Goal: Task Accomplishment & Management: Manage account settings

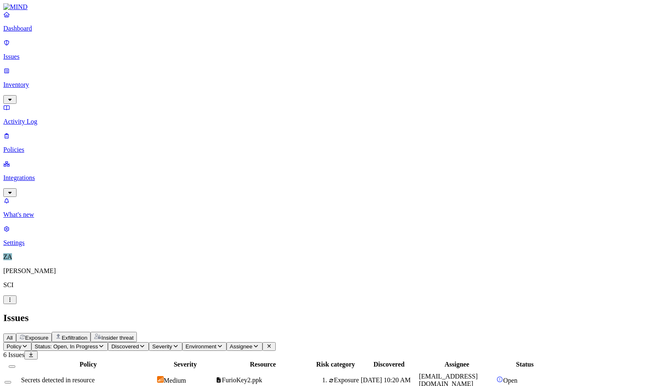
click at [33, 118] on p "Activity Log" at bounding box center [334, 121] width 662 height 7
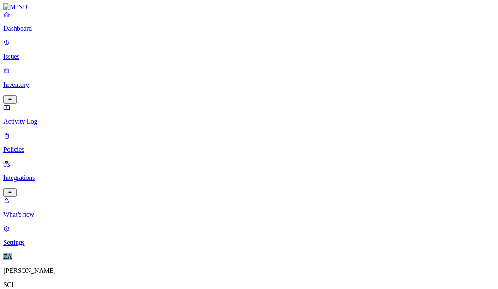
click at [28, 53] on p "Issues" at bounding box center [248, 56] width 491 height 7
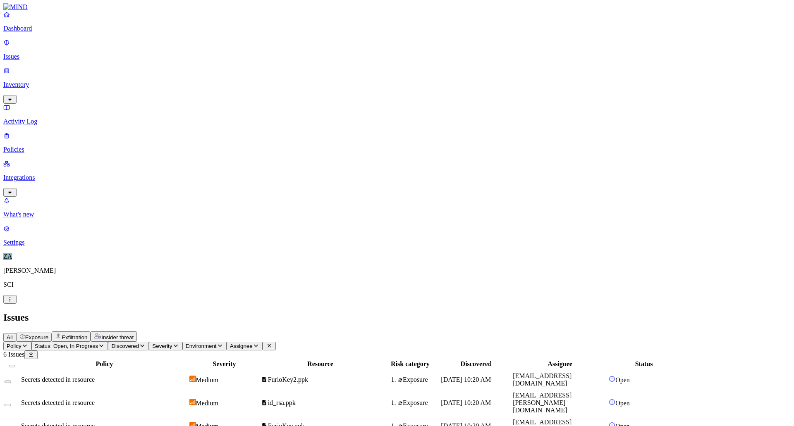
click at [42, 118] on p "Activity Log" at bounding box center [396, 121] width 787 height 7
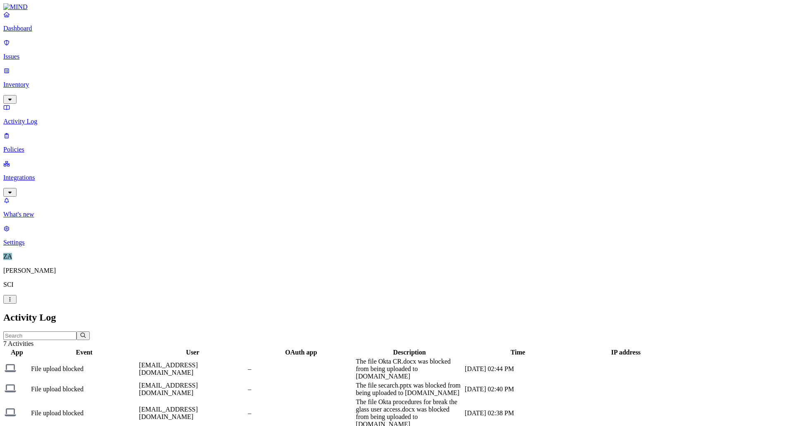
click at [31, 146] on p "Policies" at bounding box center [396, 149] width 787 height 7
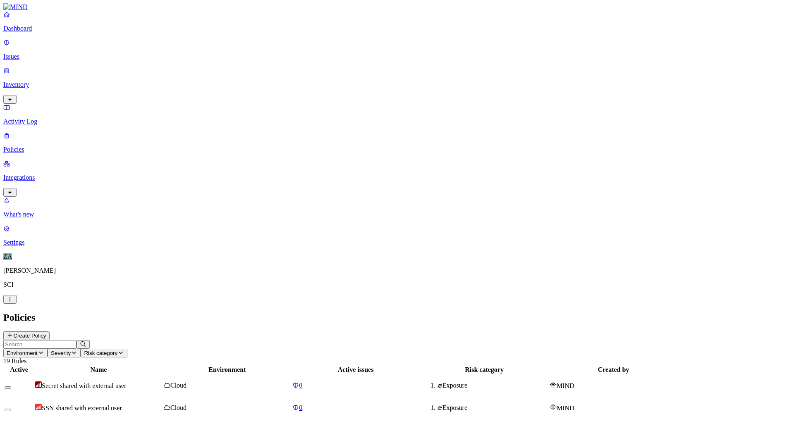
click at [29, 32] on p "Dashboard" at bounding box center [396, 28] width 787 height 7
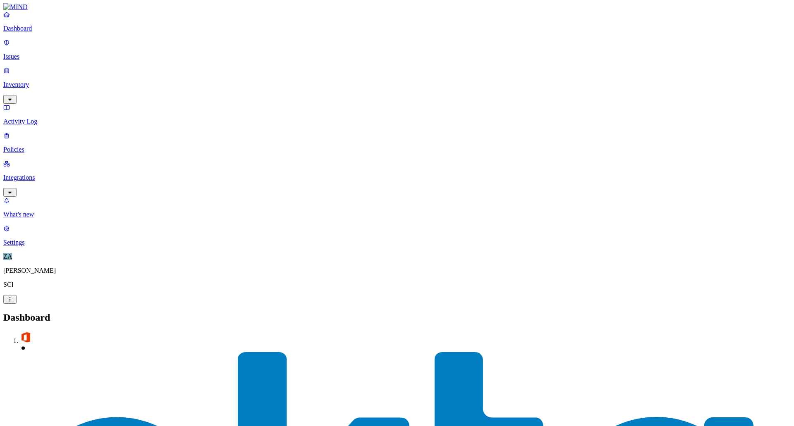
click at [33, 53] on p "Issues" at bounding box center [396, 56] width 787 height 7
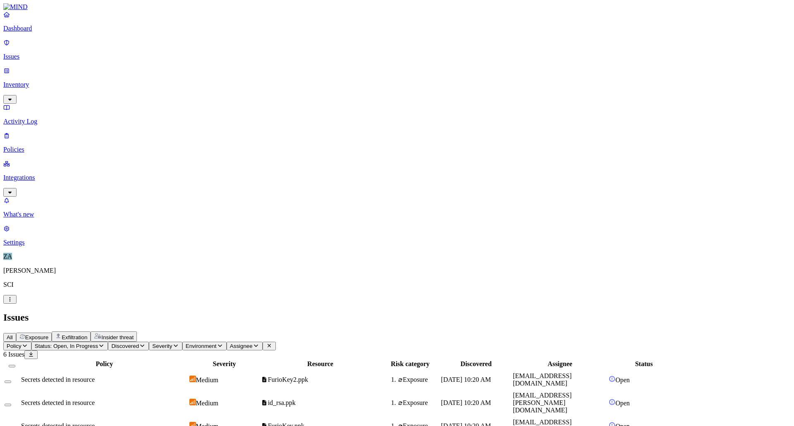
click at [40, 32] on link "Dashboard" at bounding box center [396, 22] width 787 height 22
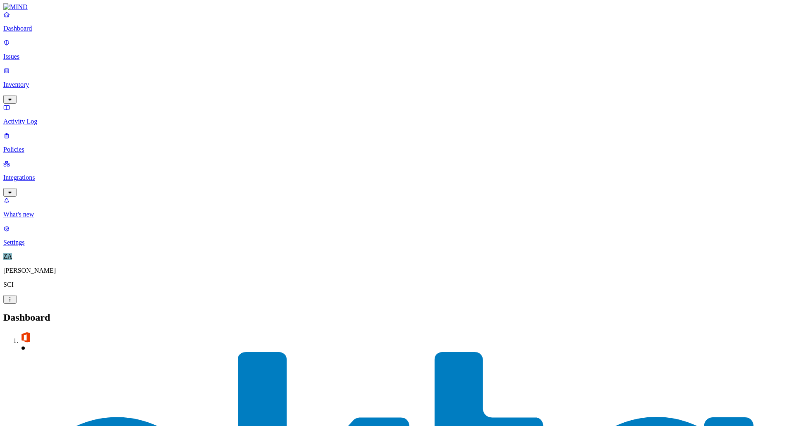
click at [3, 225] on nav "Dashboard Issues Inventory Activity Log Policies Integrations What's new 1 Sett…" at bounding box center [396, 129] width 787 height 236
drag, startPoint x: 50, startPoint y: 149, endPoint x: 48, endPoint y: 144, distance: 5.4
click at [50, 149] on nav "Dashboard Issues Inventory Activity Log Policies Integrations What's new 1 Sett…" at bounding box center [396, 129] width 787 height 236
click at [31, 146] on p "Policies" at bounding box center [396, 149] width 787 height 7
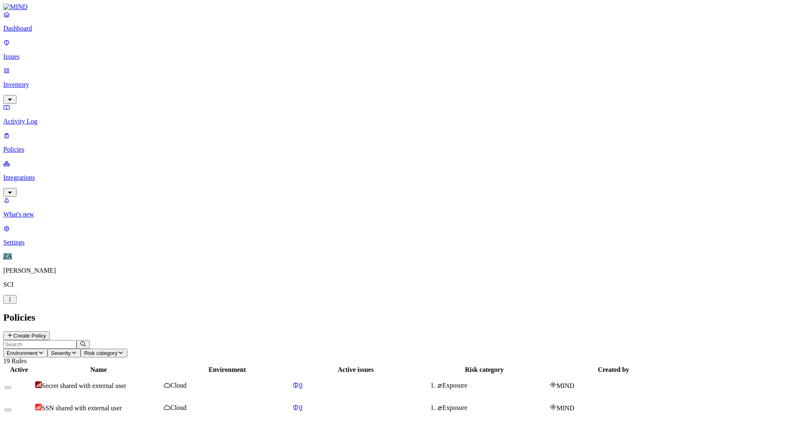
click at [38, 118] on p "Activity Log" at bounding box center [396, 121] width 787 height 7
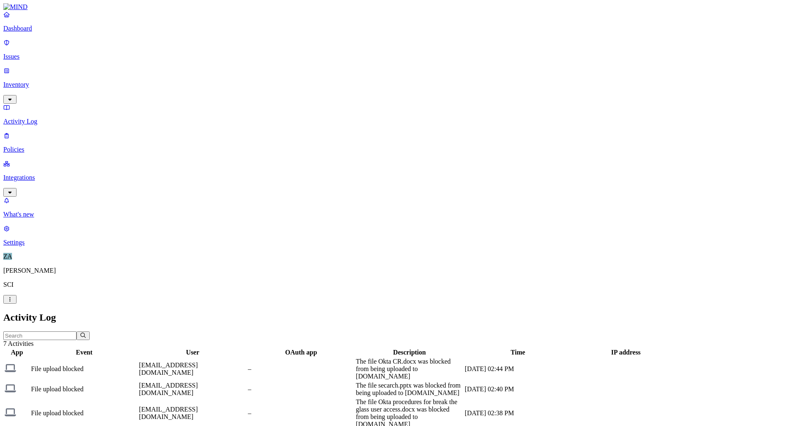
click at [38, 81] on p "Inventory" at bounding box center [396, 84] width 787 height 7
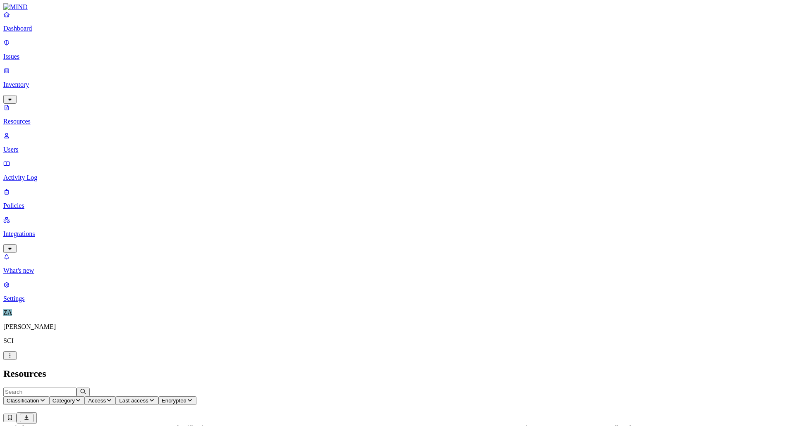
click at [28, 53] on p "Issues" at bounding box center [396, 56] width 787 height 7
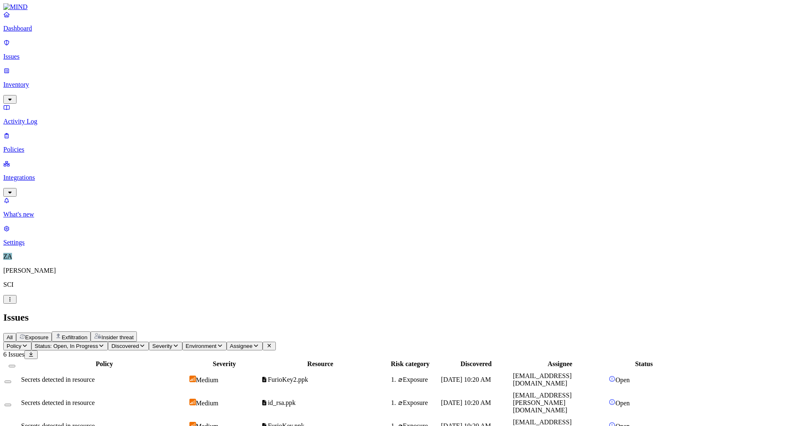
click at [95, 376] on span "Secrets detected in resource" at bounding box center [58, 379] width 74 height 7
click at [447, 359] on div "Policy Severity Resource Risk category Discovered Assignee Status Secrets detec…" at bounding box center [396, 433] width 787 height 149
click at [95, 385] on span "Secrets detected in resource" at bounding box center [58, 426] width 74 height 7
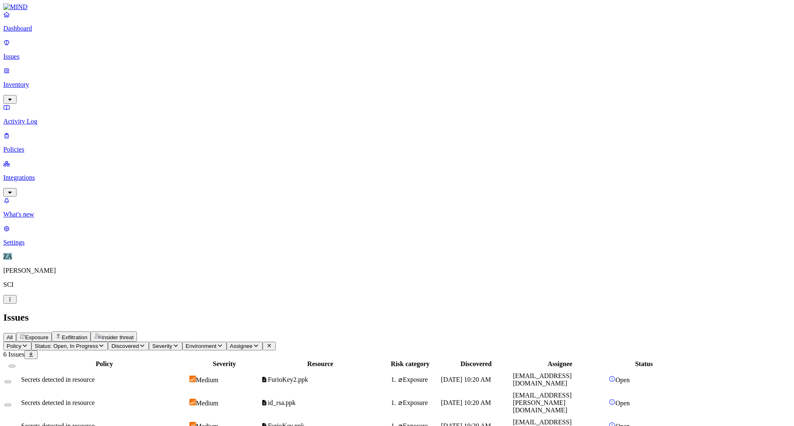
click at [61, 246] on nav "Dashboard Issues Inventory Activity Log Policies Integrations What's new 1 Sett…" at bounding box center [396, 129] width 787 height 236
click at [364, 359] on div "Policy Severity Resource Risk category Discovered Assignee Status Secrets detec…" at bounding box center [396, 433] width 787 height 149
click at [22, 54] on p "Issues" at bounding box center [396, 56] width 787 height 7
click at [29, 32] on p "Dashboard" at bounding box center [396, 28] width 787 height 7
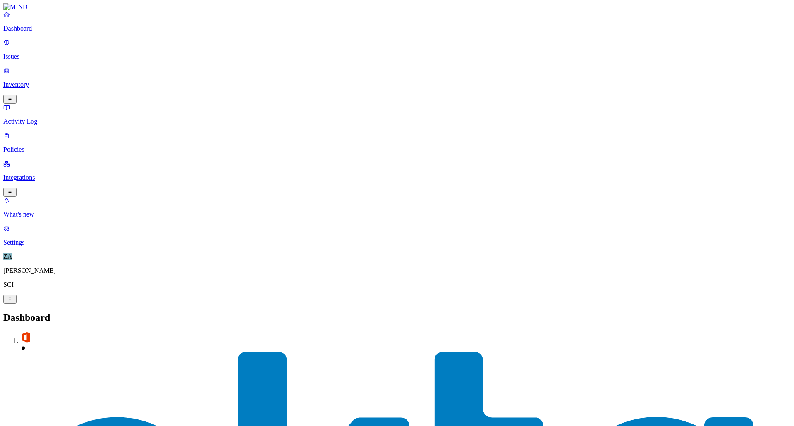
click at [33, 146] on p "Policies" at bounding box center [396, 149] width 787 height 7
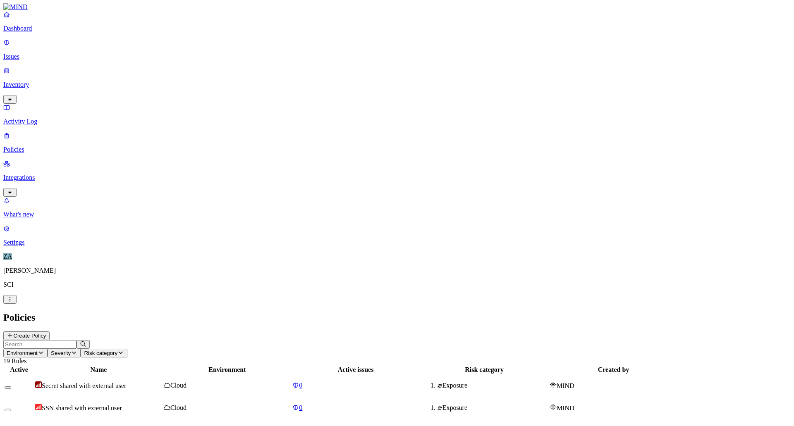
click at [296, 312] on h2 "Policies" at bounding box center [396, 317] width 787 height 11
click at [22, 174] on p "Integrations" at bounding box center [396, 177] width 787 height 7
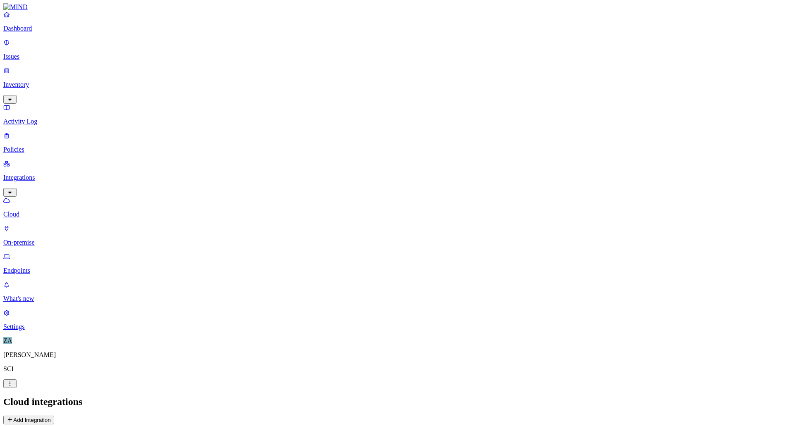
click at [33, 81] on p "Inventory" at bounding box center [396, 84] width 787 height 7
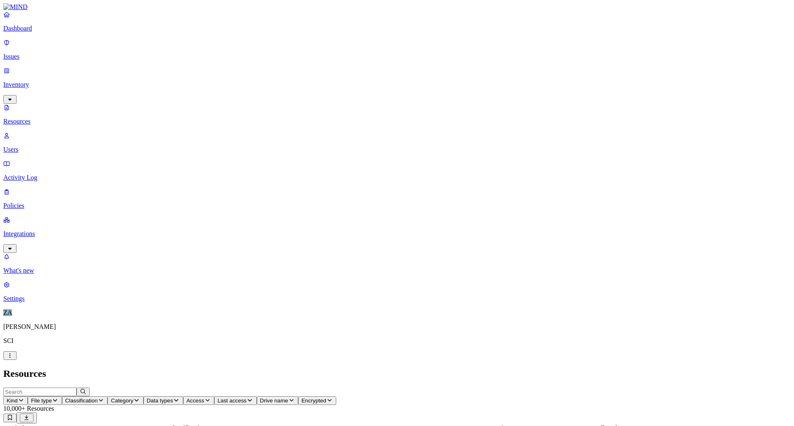
click at [31, 53] on p "Issues" at bounding box center [396, 56] width 787 height 7
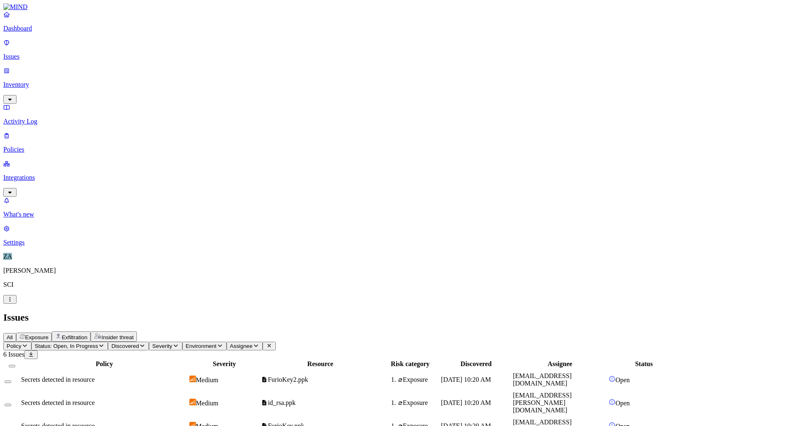
click at [33, 81] on p "Inventory" at bounding box center [396, 84] width 787 height 7
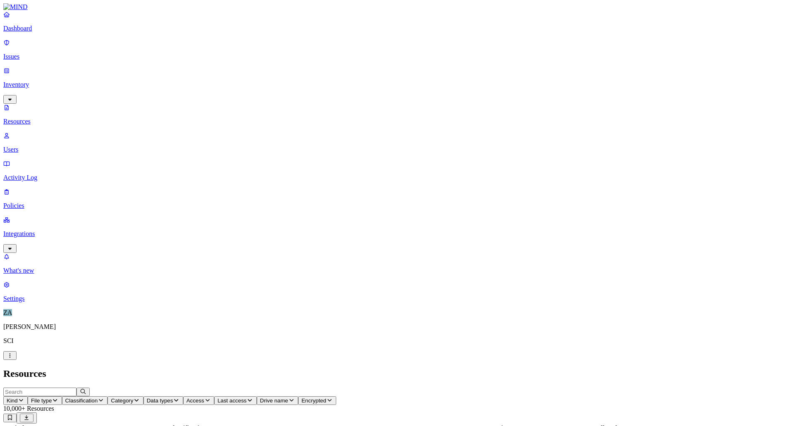
click at [183, 397] on button "Data types" at bounding box center [163, 401] width 40 height 9
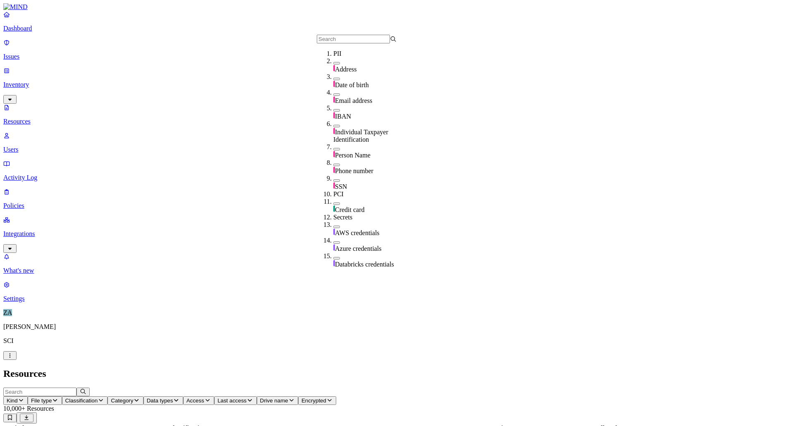
click at [173, 398] on span "Data types" at bounding box center [160, 401] width 26 height 6
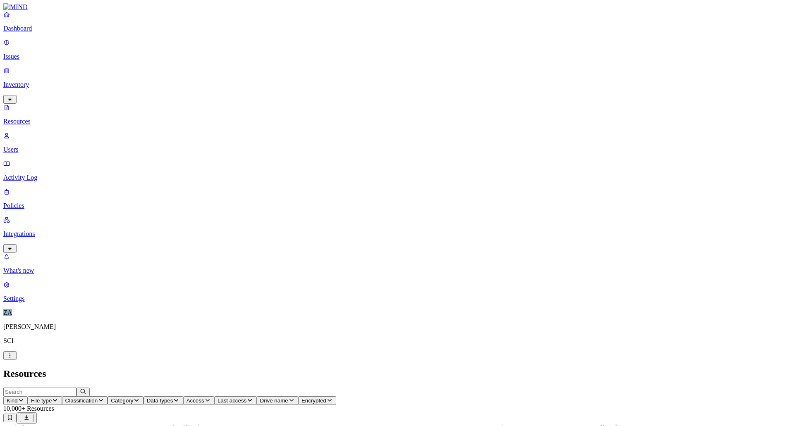
click at [214, 397] on button "Access" at bounding box center [198, 401] width 31 height 9
click at [374, 131] on div "External users" at bounding box center [374, 146] width 0 height 30
click at [374, 131] on button "button" at bounding box center [377, 135] width 7 height 9
click at [246, 398] on span "Last access" at bounding box center [232, 401] width 29 height 6
click at [288, 398] on span "Drive name" at bounding box center [274, 401] width 28 height 6
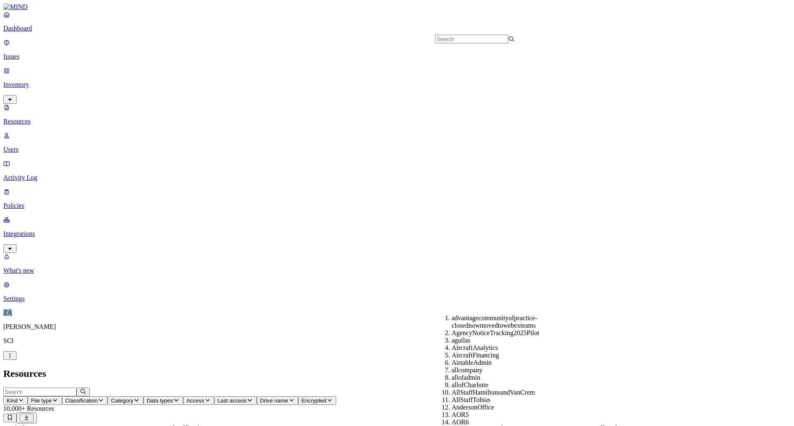
scroll to position [331, 0]
click at [326, 398] on span "Encrypted" at bounding box center [313, 401] width 25 height 6
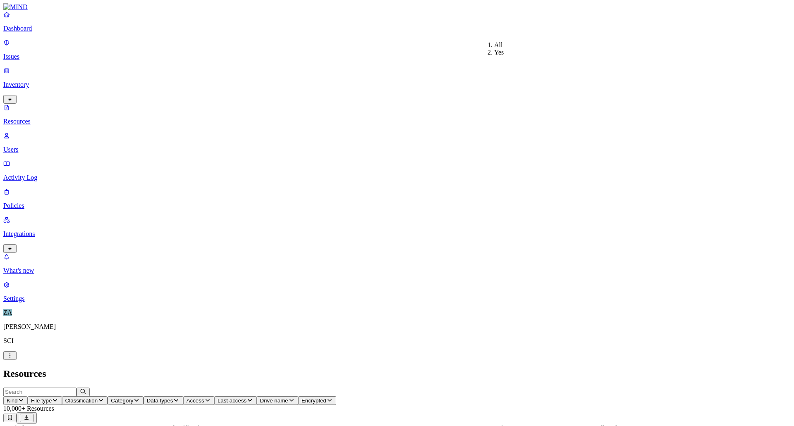
click at [133, 398] on span "Category" at bounding box center [122, 401] width 22 height 6
click at [98, 398] on span "Classification" at bounding box center [81, 401] width 33 height 6
click at [248, 88] on div "Secrets" at bounding box center [248, 99] width 0 height 23
click at [564, 368] on header "Resources" at bounding box center [396, 373] width 787 height 11
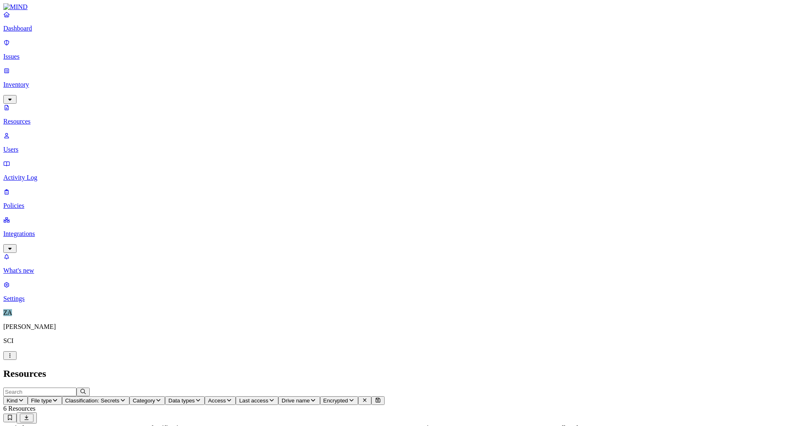
click at [126, 398] on icon "button" at bounding box center [123, 400] width 7 height 5
click at [248, 88] on div "Secrets" at bounding box center [248, 100] width 0 height 24
click at [248, 69] on button "button" at bounding box center [251, 70] width 7 height 2
click at [248, 46] on button "button" at bounding box center [251, 47] width 7 height 2
click at [248, 90] on div "Secrets" at bounding box center [248, 101] width 0 height 23
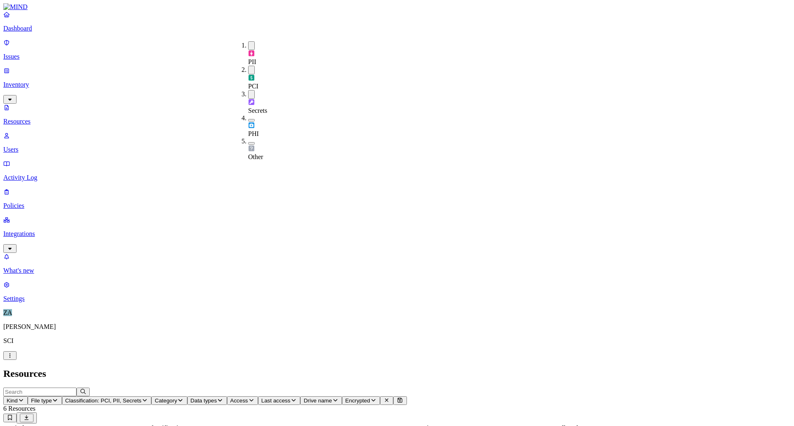
click at [248, 119] on button "button" at bounding box center [251, 120] width 7 height 2
click at [248, 115] on button "button" at bounding box center [251, 119] width 7 height 9
click at [248, 90] on div "Secrets" at bounding box center [248, 102] width 0 height 24
click at [248, 66] on div "PCI" at bounding box center [248, 78] width 0 height 24
click at [248, 42] on button "button" at bounding box center [251, 45] width 7 height 9
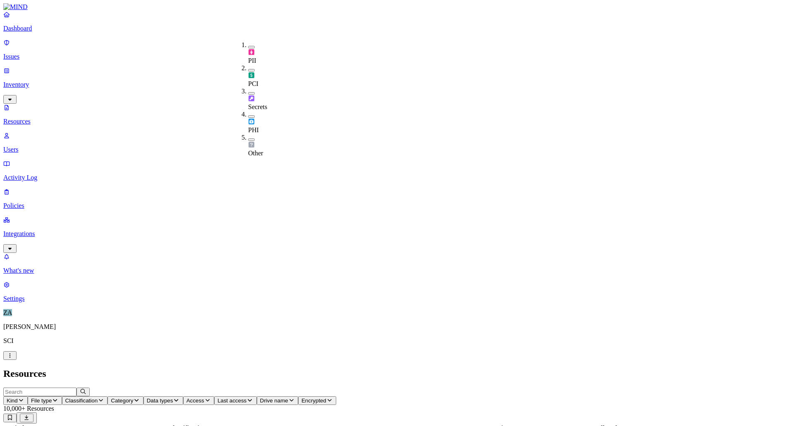
click at [261, 368] on h2 "Resources" at bounding box center [396, 373] width 787 height 11
click at [33, 303] on p "Settings" at bounding box center [396, 298] width 787 height 7
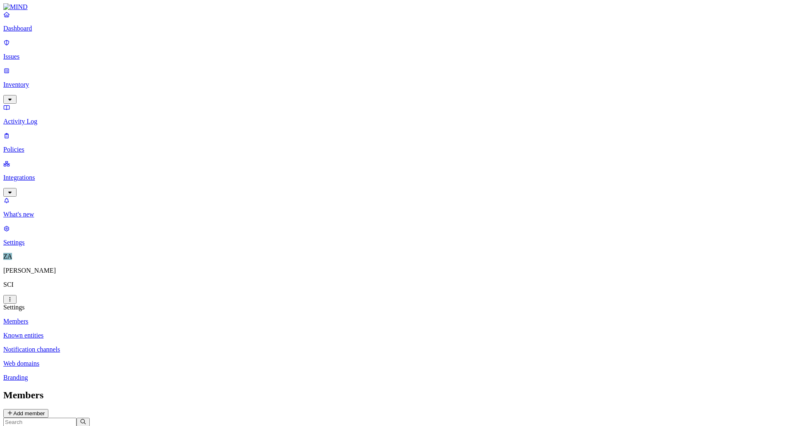
click at [13, 190] on icon "button" at bounding box center [10, 192] width 7 height 5
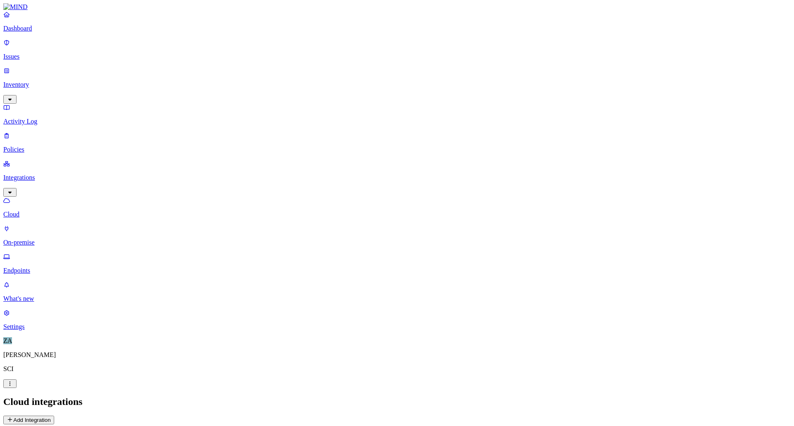
click at [50, 267] on p "Endpoints" at bounding box center [396, 270] width 787 height 7
click at [47, 239] on p "On-premise" at bounding box center [396, 242] width 787 height 7
click at [26, 146] on p "Policies" at bounding box center [396, 149] width 787 height 7
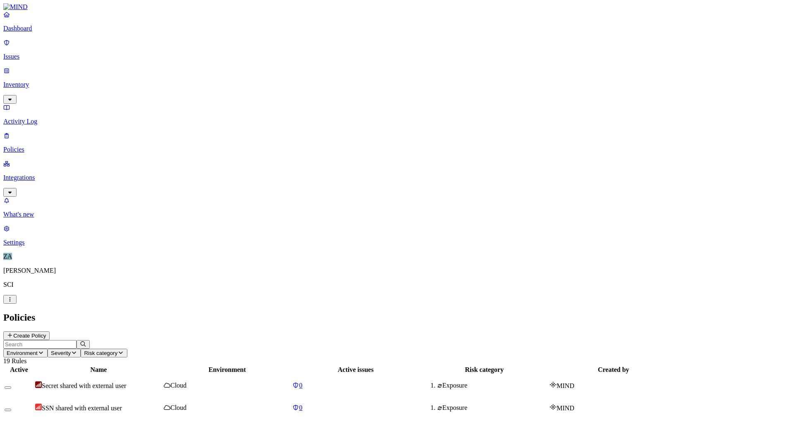
click at [34, 246] on p "Settings" at bounding box center [396, 242] width 787 height 7
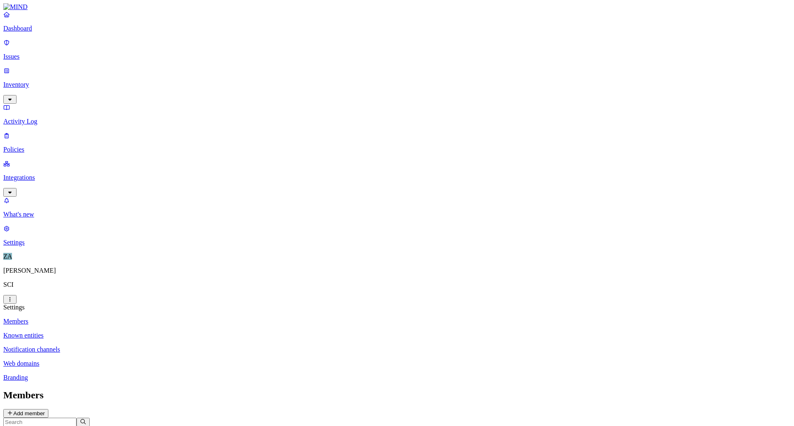
click at [144, 332] on link "Known entities" at bounding box center [396, 335] width 787 height 7
click at [144, 346] on p "Notification channels" at bounding box center [396, 349] width 787 height 7
click at [127, 360] on p "Web domains" at bounding box center [396, 363] width 787 height 7
click at [118, 374] on p "Branding" at bounding box center [396, 377] width 787 height 7
click at [120, 360] on p "Web domains" at bounding box center [396, 363] width 787 height 7
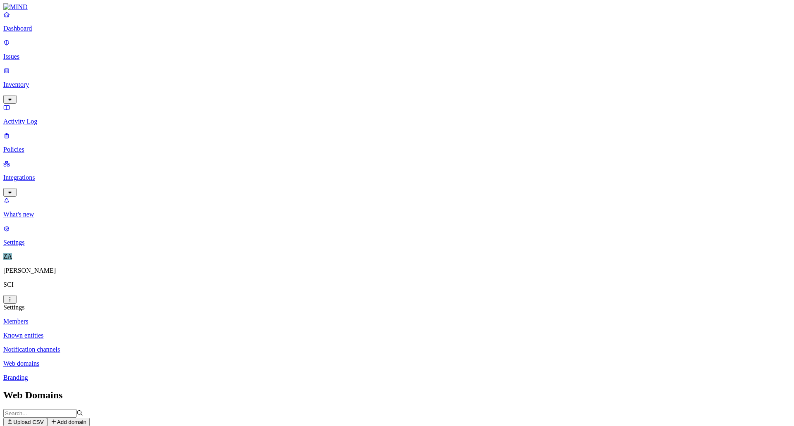
click at [120, 346] on p "Notification channels" at bounding box center [396, 349] width 787 height 7
click at [124, 332] on link "Known entities" at bounding box center [396, 335] width 787 height 7
click at [117, 318] on p "Members" at bounding box center [396, 321] width 787 height 7
click at [51, 32] on p "Dashboard" at bounding box center [396, 28] width 787 height 7
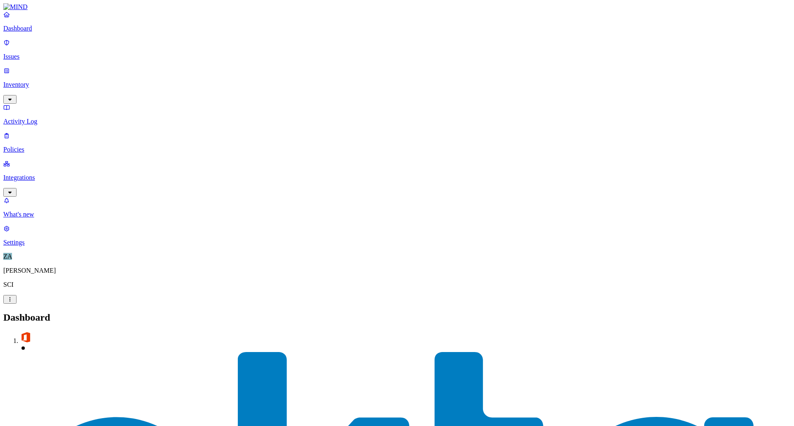
click at [47, 53] on p "Issues" at bounding box center [396, 56] width 787 height 7
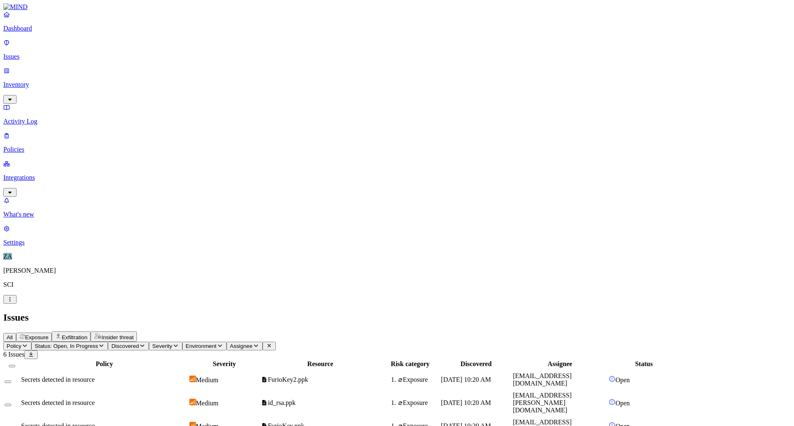
click at [44, 81] on p "Inventory" at bounding box center [396, 84] width 787 height 7
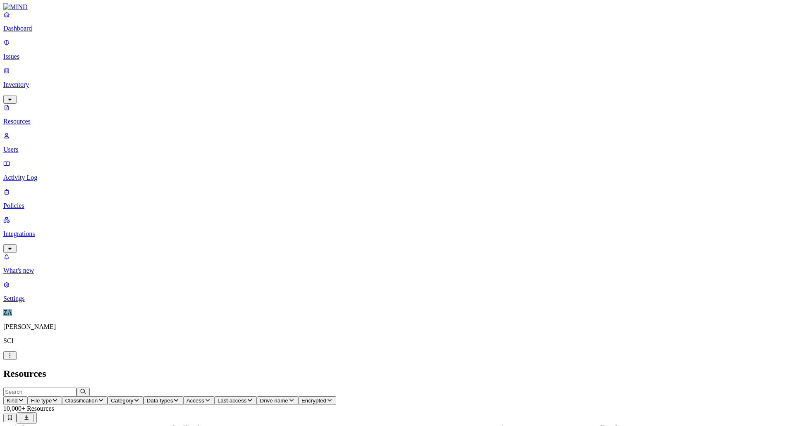
click at [98, 398] on span "Classification" at bounding box center [81, 401] width 33 height 6
click at [636, 368] on h2 "Resources" at bounding box center [396, 373] width 787 height 11
click at [587, 368] on h2 "Resources" at bounding box center [396, 373] width 787 height 11
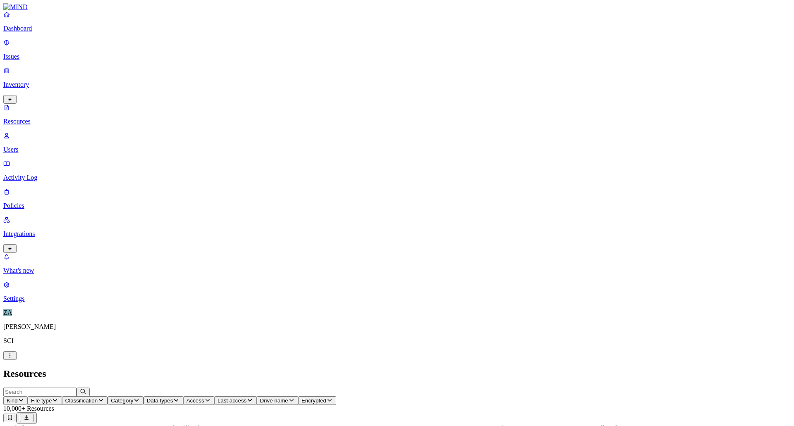
click at [430, 368] on header "Resources" at bounding box center [396, 373] width 787 height 11
click at [76, 388] on input "text" at bounding box center [39, 392] width 73 height 9
type input "1"
click at [133, 398] on span "Category" at bounding box center [122, 401] width 22 height 6
click at [204, 398] on span "Access" at bounding box center [195, 401] width 18 height 6
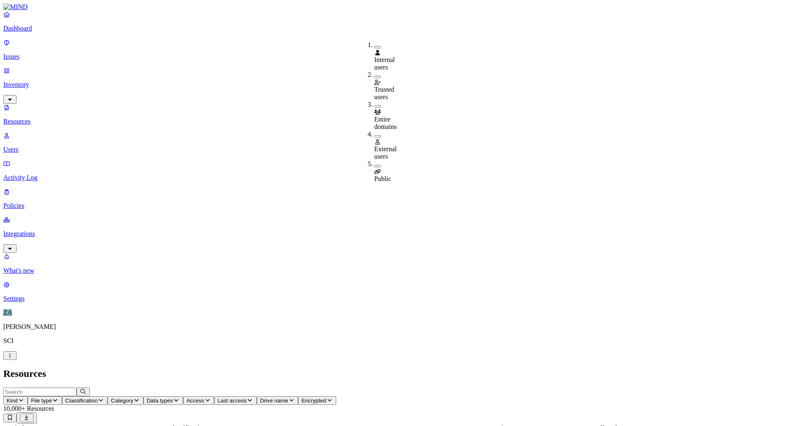
click at [173, 398] on span "Data types" at bounding box center [160, 401] width 26 height 6
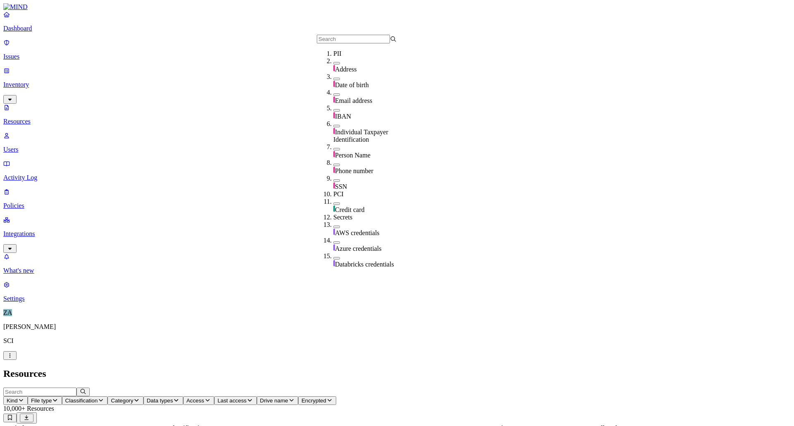
click at [51, 208] on nav "Dashboard Issues Inventory Resources Users Activity Log Policies Integrations W…" at bounding box center [396, 157] width 787 height 292
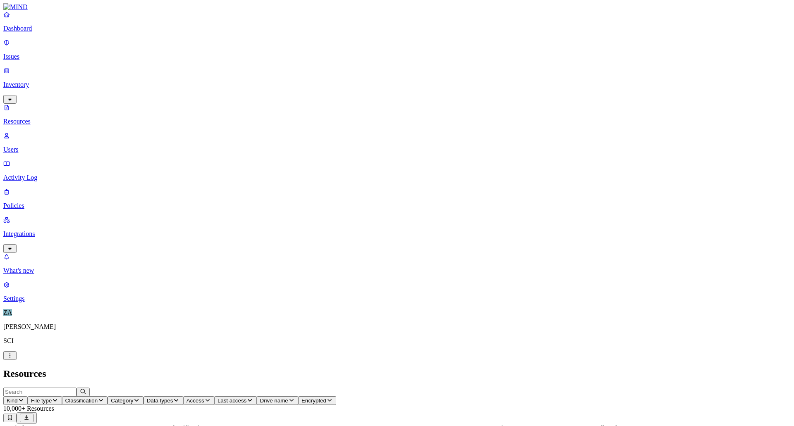
click at [33, 202] on p "Policies" at bounding box center [396, 205] width 787 height 7
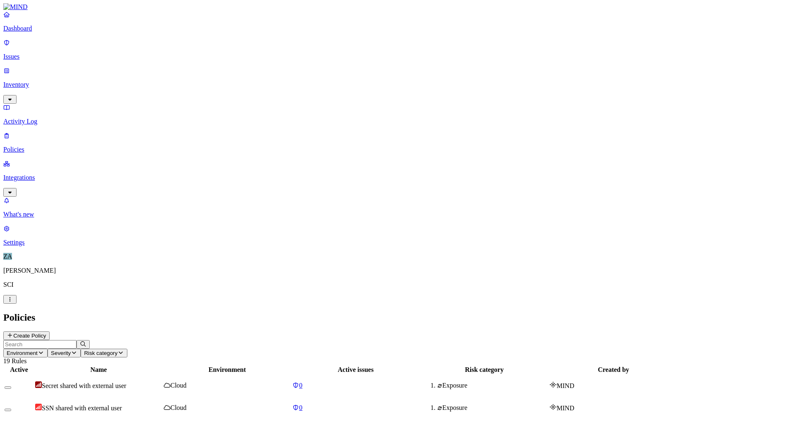
click at [50, 332] on button "Create Policy" at bounding box center [26, 336] width 46 height 9
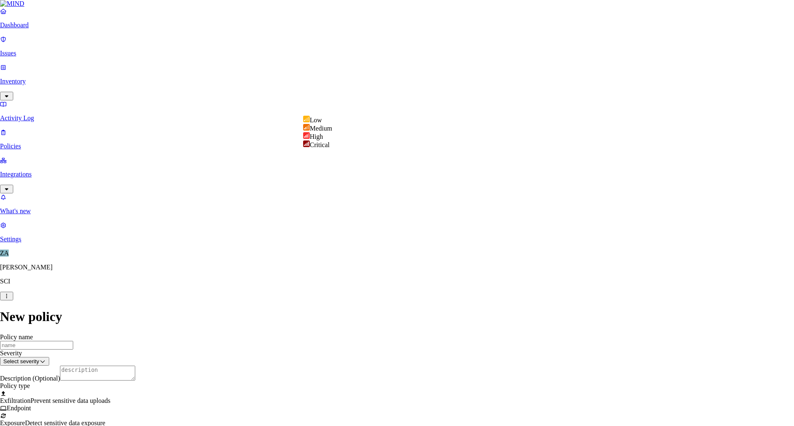
click at [337, 108] on html "Dashboard Issues Inventory Activity Log Policies Integrations What's new 1 Sett…" at bounding box center [397, 412] width 794 height 824
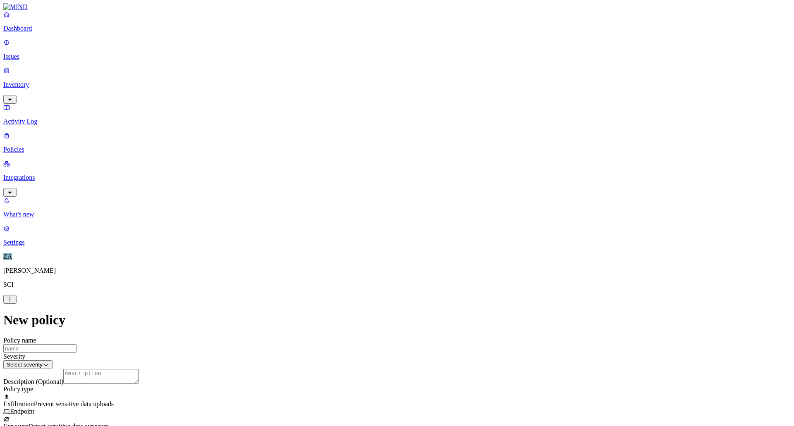
click at [28, 11] on img at bounding box center [15, 6] width 24 height 7
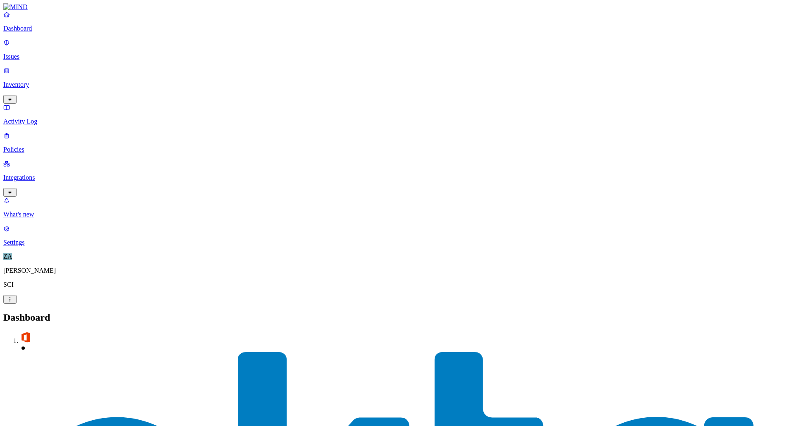
click at [43, 46] on link "Issues" at bounding box center [396, 50] width 787 height 22
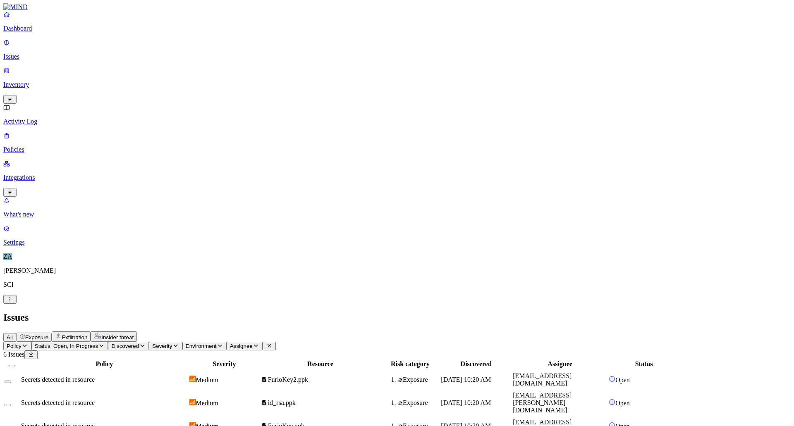
click at [139, 343] on span "Discovered" at bounding box center [125, 346] width 28 height 6
click at [172, 343] on span "Severity" at bounding box center [162, 346] width 20 height 6
click at [134, 335] on span "Insider threat" at bounding box center [117, 338] width 32 height 6
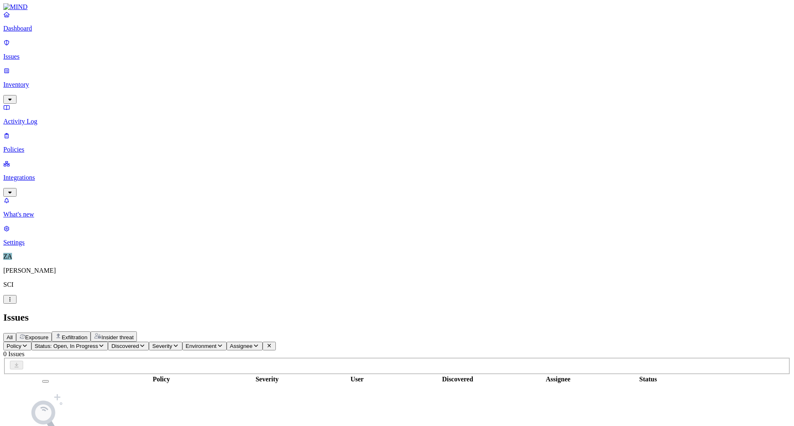
click at [13, 335] on span "All" at bounding box center [10, 338] width 6 height 6
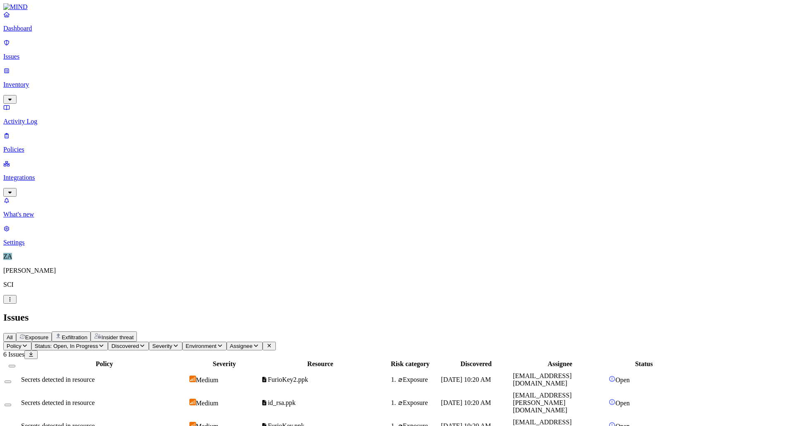
click at [30, 31] on link "Dashboard" at bounding box center [396, 22] width 787 height 22
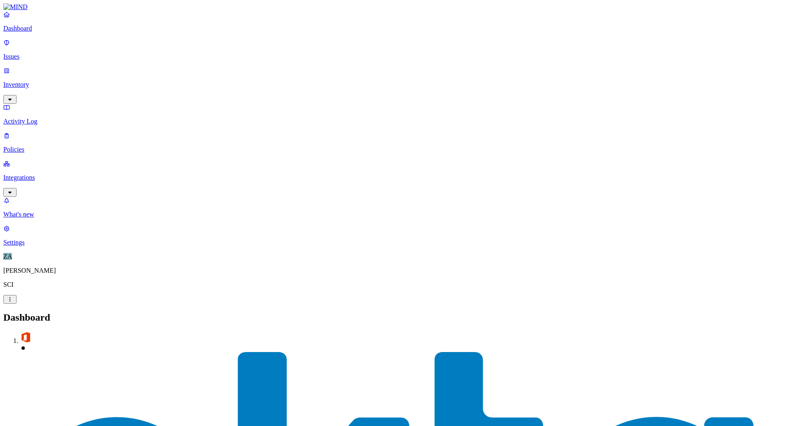
click at [29, 81] on p "Inventory" at bounding box center [396, 84] width 787 height 7
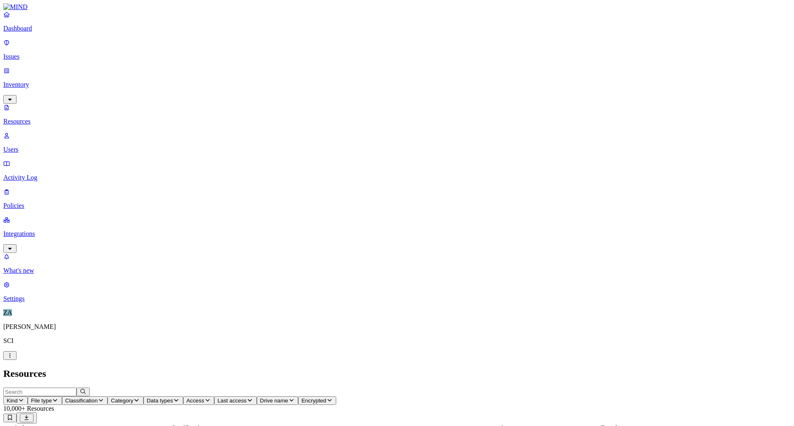
click at [31, 202] on p "Policies" at bounding box center [396, 205] width 787 height 7
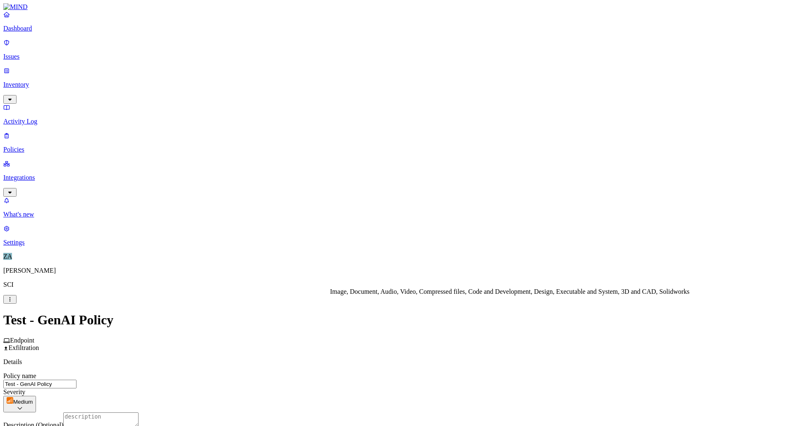
click at [342, 323] on div "is any of is not" at bounding box center [342, 331] width 0 height 26
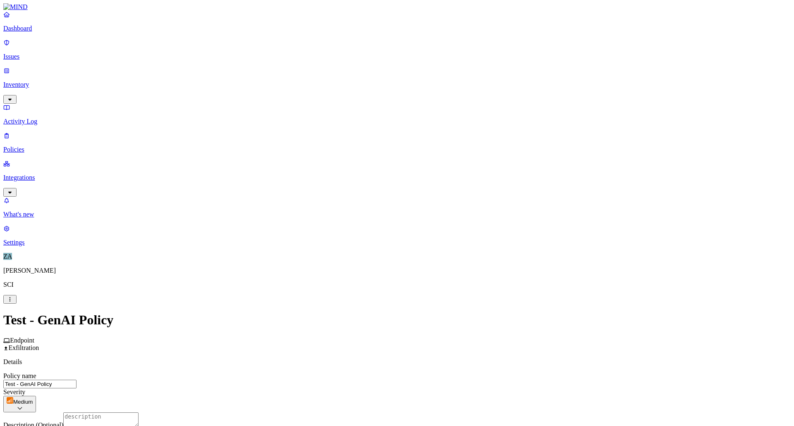
scroll to position [165, 0]
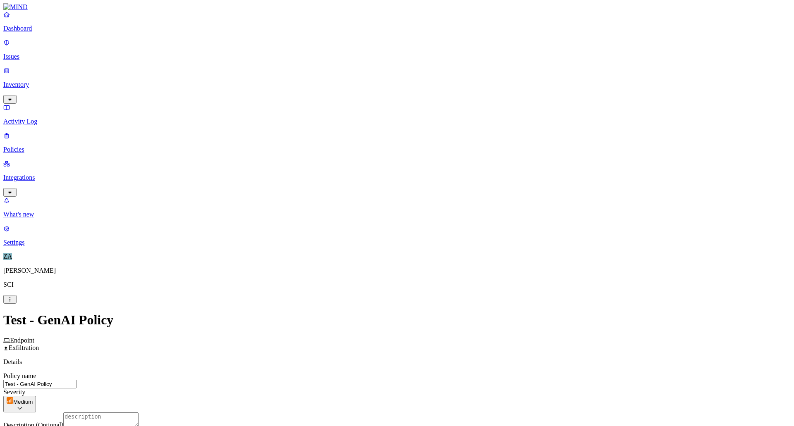
scroll to position [349, 0]
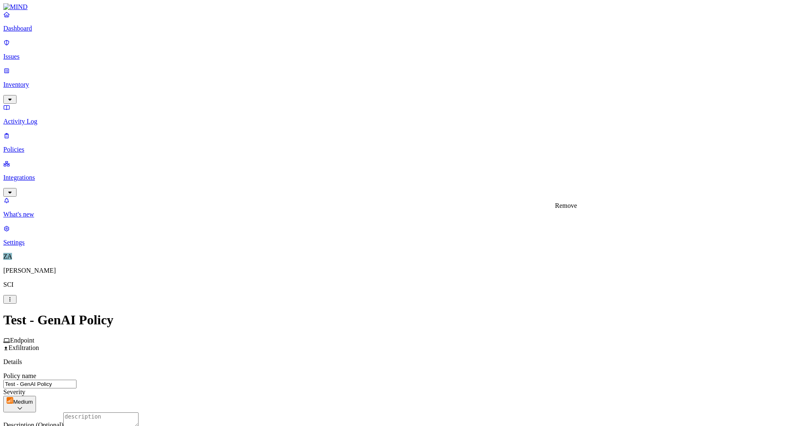
click at [329, 275] on html "Dashboard Issues Inventory Activity Log Policies Integrations What's new 1 Sett…" at bounding box center [397, 421] width 794 height 842
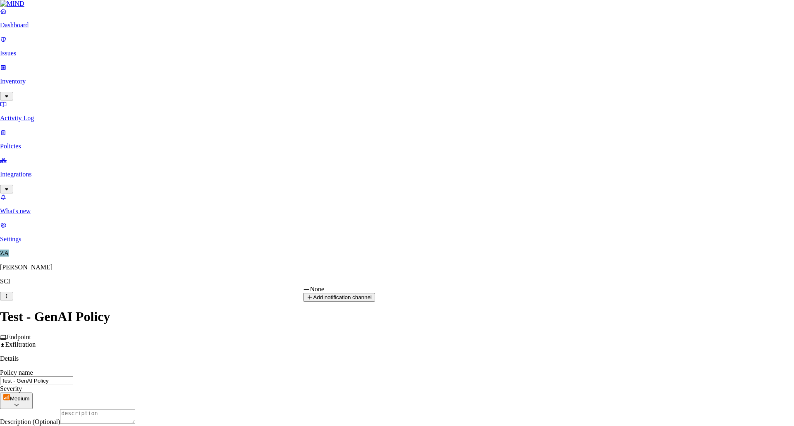
click at [330, 273] on html "Dashboard Issues Inventory Activity Log Policies Integrations What's new 1 Sett…" at bounding box center [397, 419] width 794 height 839
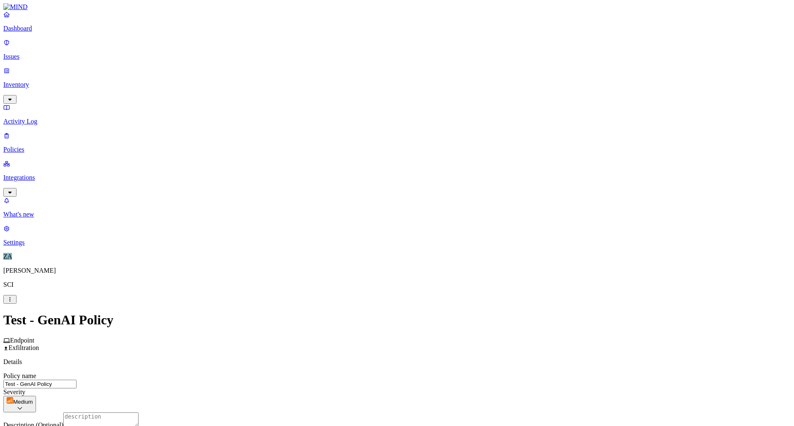
click at [340, 360] on html "Dashboard Issues Inventory Activity Log Policies Integrations What's new 1 Sett…" at bounding box center [397, 421] width 794 height 842
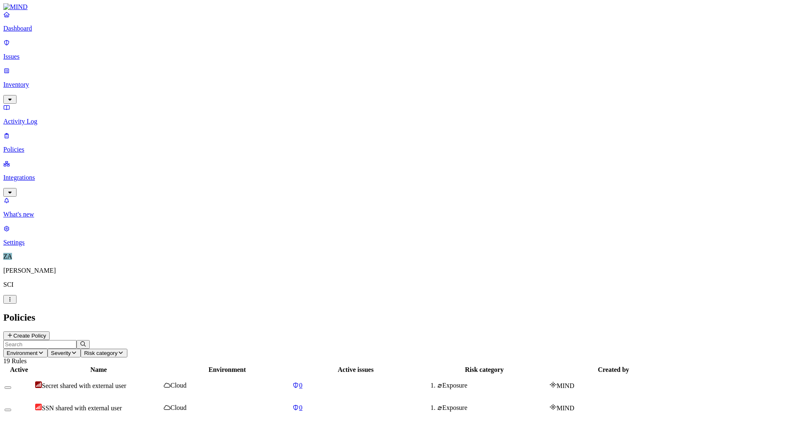
click at [15, 140] on nav "Dashboard Issues Inventory Activity Log Policies Integrations What's new 1 Sett…" at bounding box center [396, 129] width 787 height 236
click at [31, 174] on p "Integrations" at bounding box center [396, 177] width 787 height 7
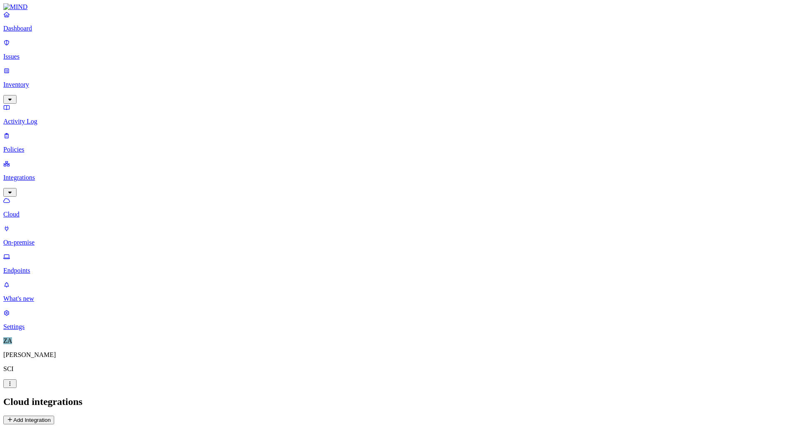
click at [41, 239] on p "On-premise" at bounding box center [396, 242] width 787 height 7
click at [38, 267] on p "Endpoints" at bounding box center [396, 270] width 787 height 7
click at [28, 32] on p "Dashboard" at bounding box center [396, 28] width 787 height 7
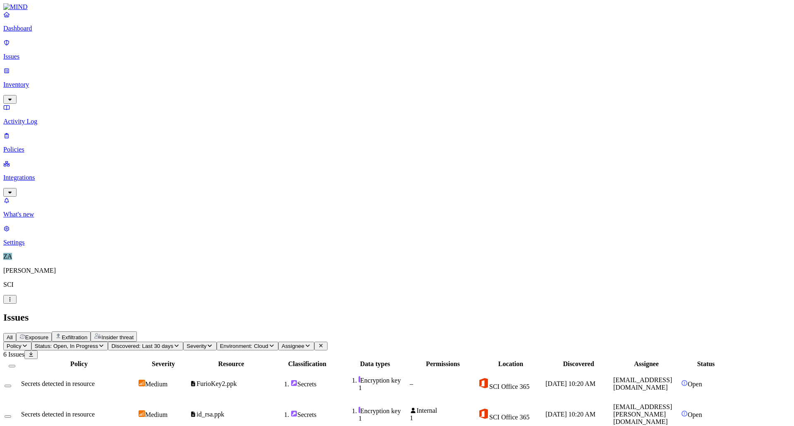
click at [87, 335] on span "Exfiltration" at bounding box center [75, 338] width 26 height 6
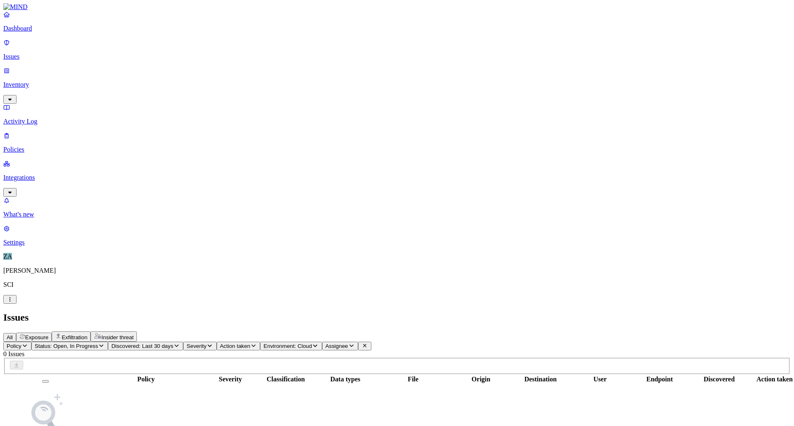
click at [16, 333] on button "All" at bounding box center [9, 337] width 13 height 9
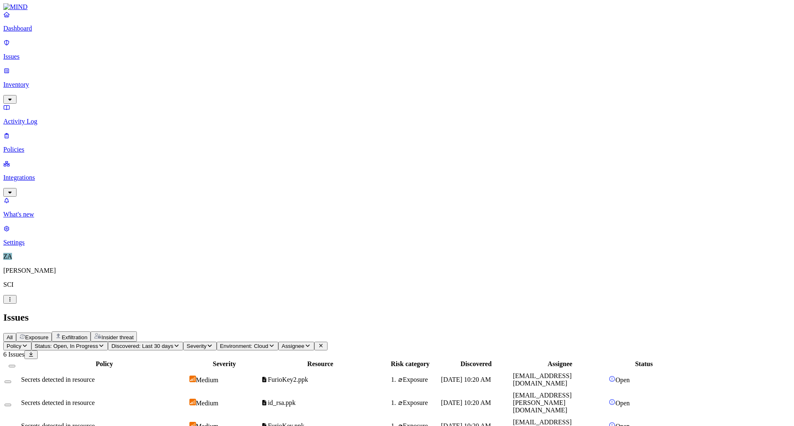
click at [30, 81] on p "Inventory" at bounding box center [396, 84] width 787 height 7
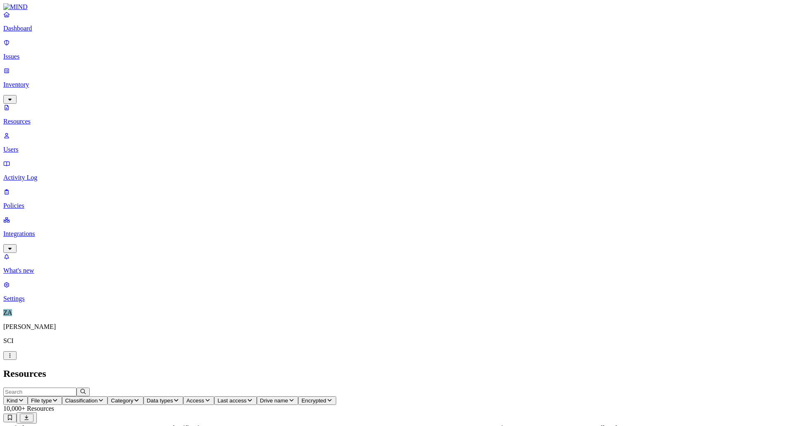
click at [36, 202] on p "Policies" at bounding box center [396, 205] width 787 height 7
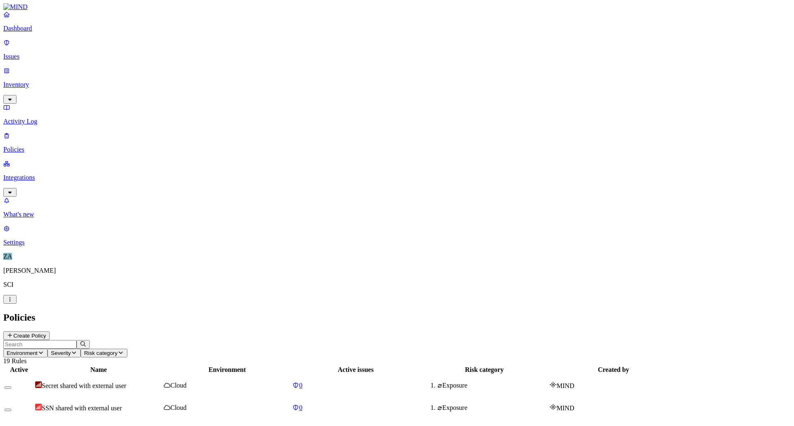
click at [13, 333] on icon at bounding box center [10, 335] width 7 height 5
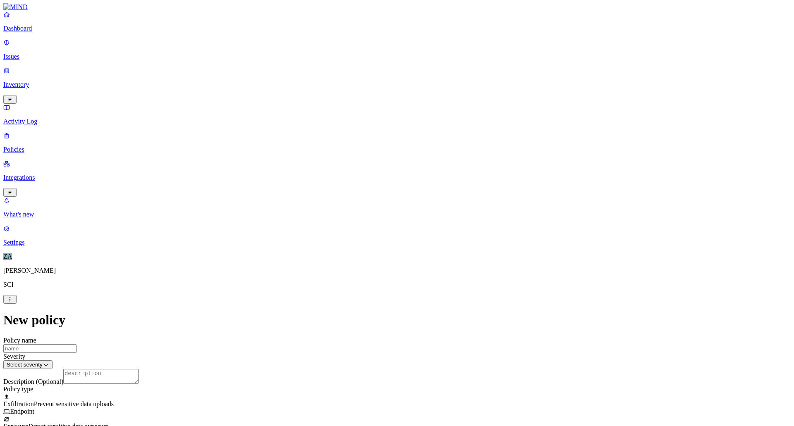
click at [308, 416] on div at bounding box center [396, 416] width 787 height 0
click at [355, 251] on label "Classification" at bounding box center [353, 247] width 36 height 7
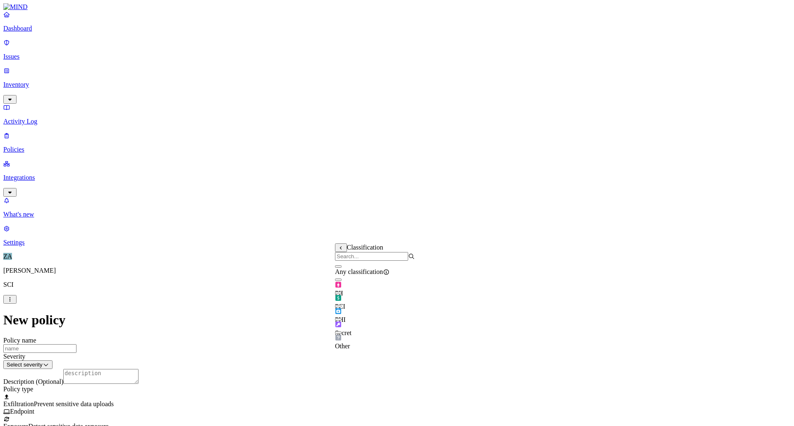
click at [342, 281] on button "button" at bounding box center [338, 280] width 7 height 2
click at [354, 206] on label "Internal access" at bounding box center [345, 203] width 21 height 14
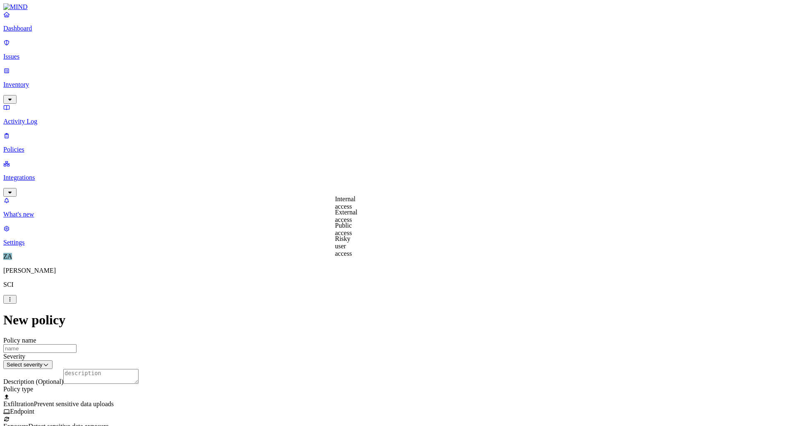
click at [342, 202] on label "Internal access" at bounding box center [345, 203] width 21 height 14
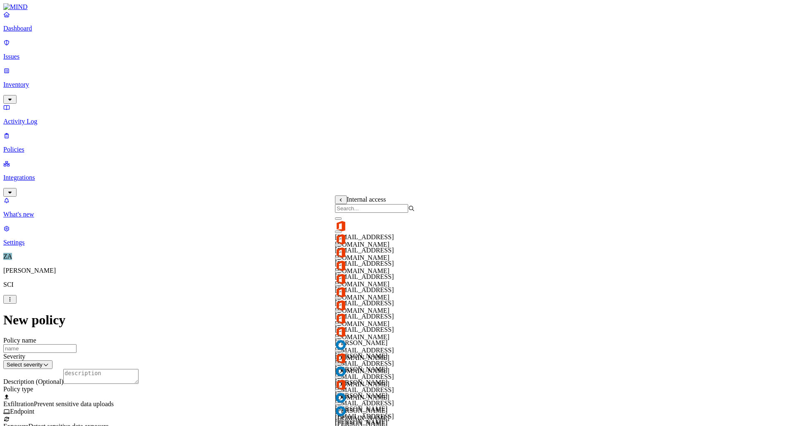
click at [359, 198] on div "Internal access" at bounding box center [375, 204] width 80 height 17
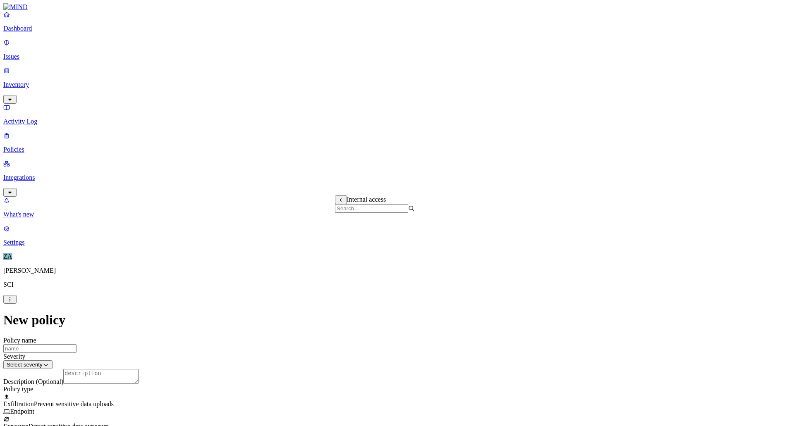
scroll to position [0, 0]
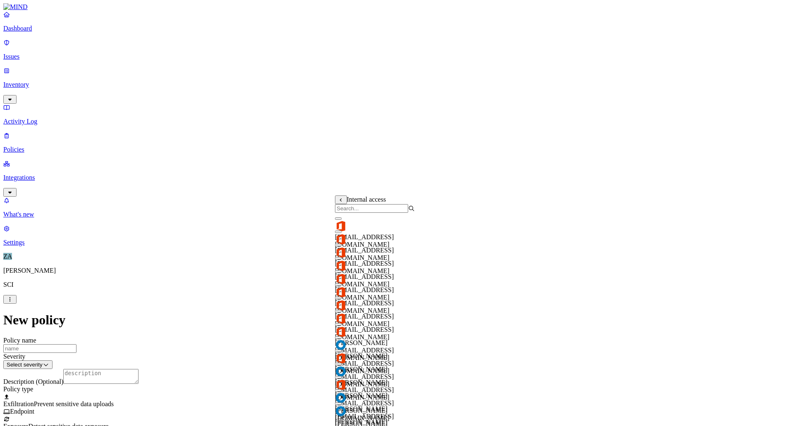
click at [356, 213] on input "search" at bounding box center [371, 208] width 73 height 9
click at [342, 200] on icon at bounding box center [340, 200] width 5 height 4
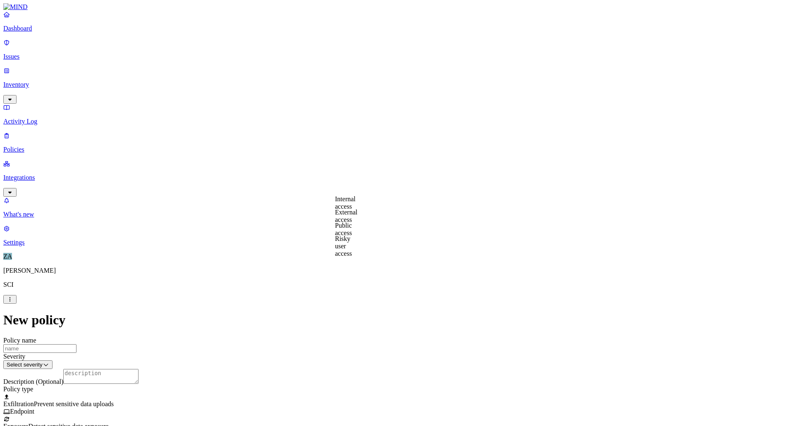
click at [349, 233] on label "Public access" at bounding box center [343, 229] width 17 height 14
click at [344, 200] on icon at bounding box center [340, 200] width 5 height 4
click at [353, 205] on label "Internal access" at bounding box center [345, 203] width 21 height 14
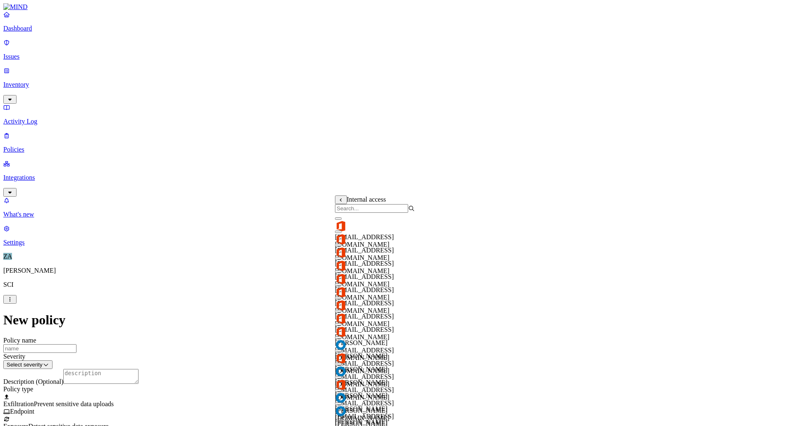
click at [343, 201] on icon at bounding box center [340, 200] width 5 height 4
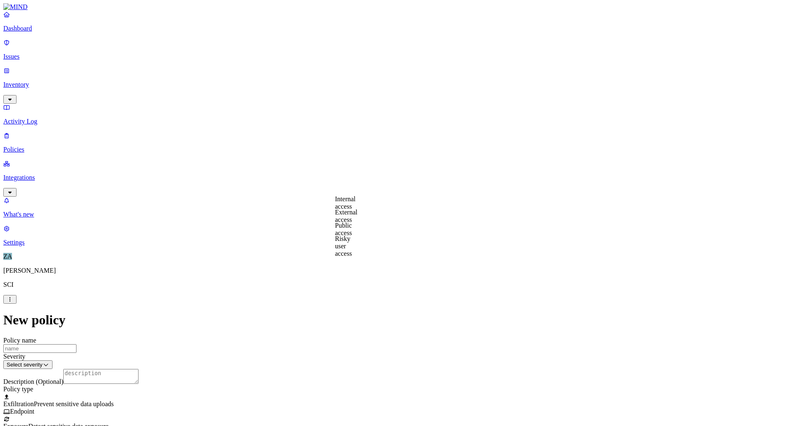
click at [342, 220] on label "External access" at bounding box center [346, 216] width 22 height 14
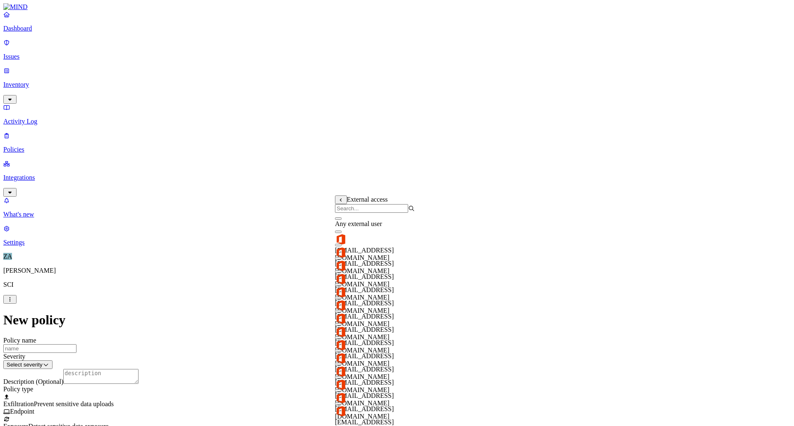
click at [344, 201] on button at bounding box center [341, 200] width 12 height 9
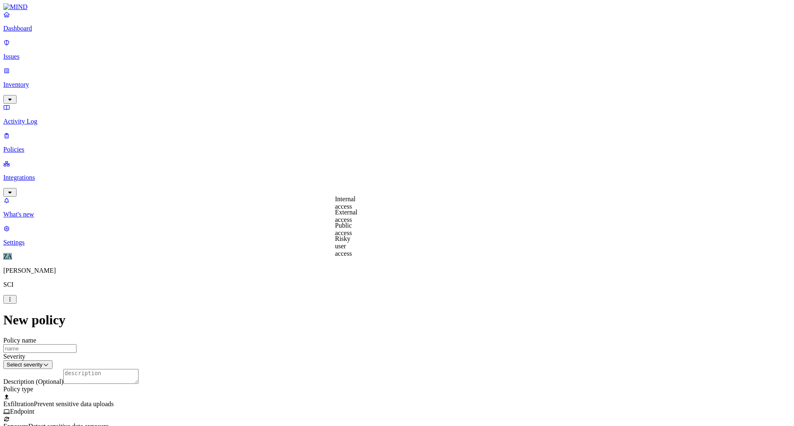
click at [353, 216] on label "External access" at bounding box center [346, 216] width 22 height 14
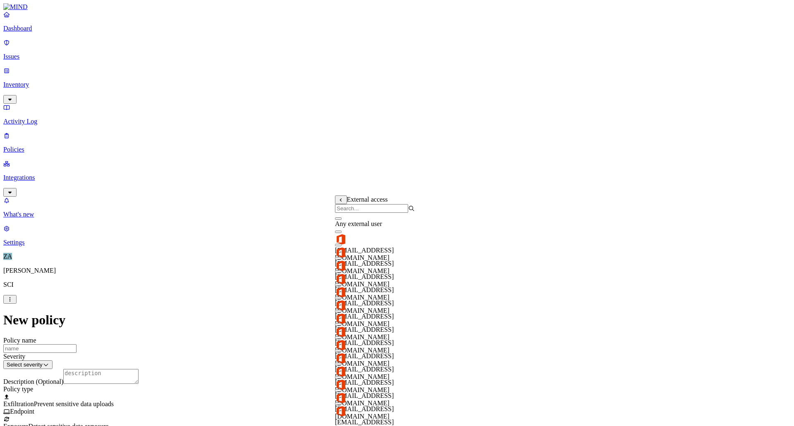
click at [341, 197] on div "External access" at bounding box center [375, 204] width 80 height 17
click at [340, 202] on icon at bounding box center [341, 199] width 2 height 3
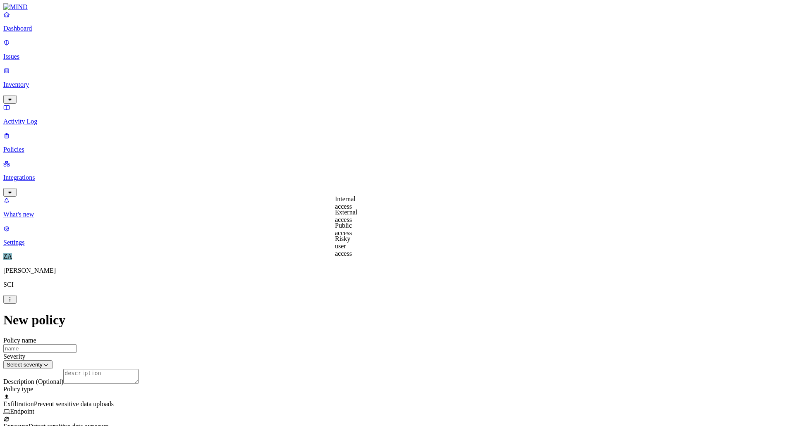
click at [345, 205] on label "Internal access" at bounding box center [345, 203] width 21 height 14
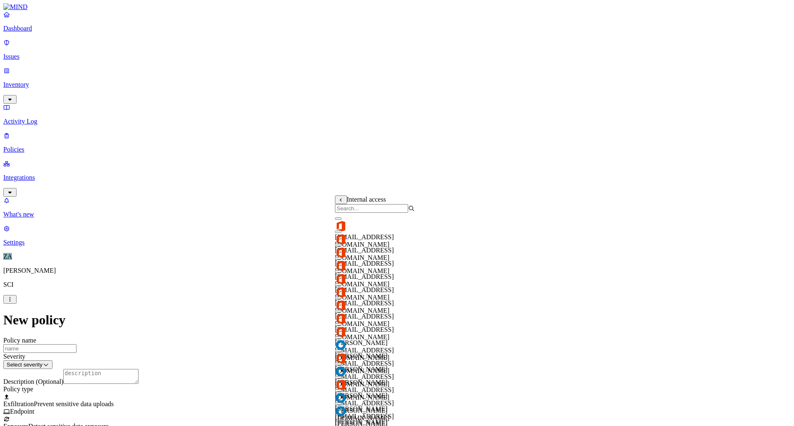
click at [381, 210] on input "search" at bounding box center [371, 208] width 73 height 9
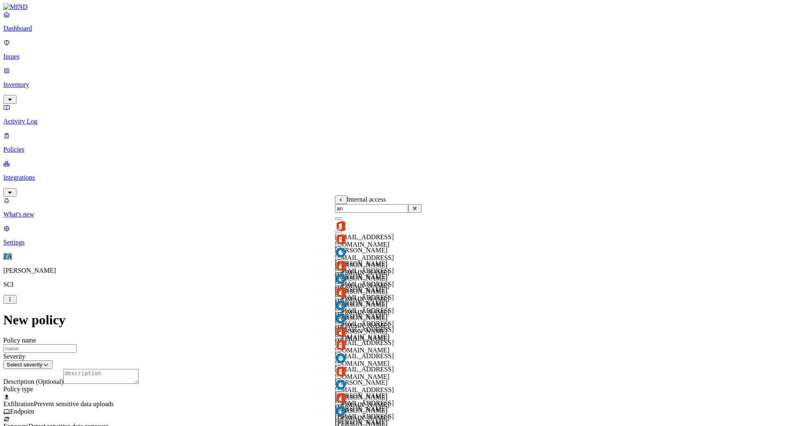
type input "a"
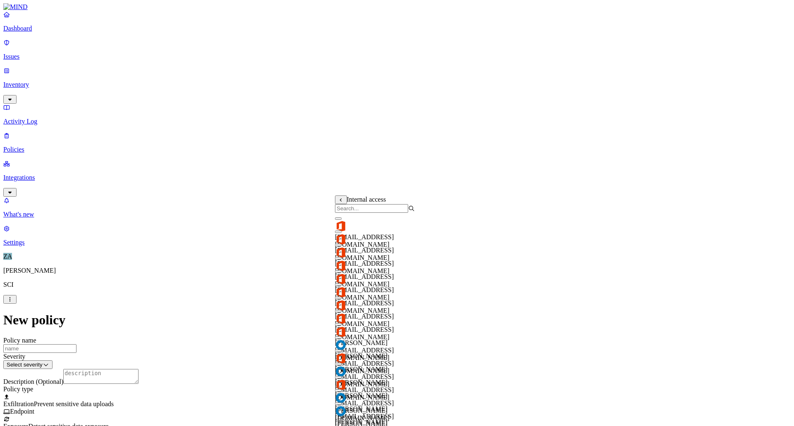
click at [341, 202] on icon at bounding box center [341, 199] width 2 height 3
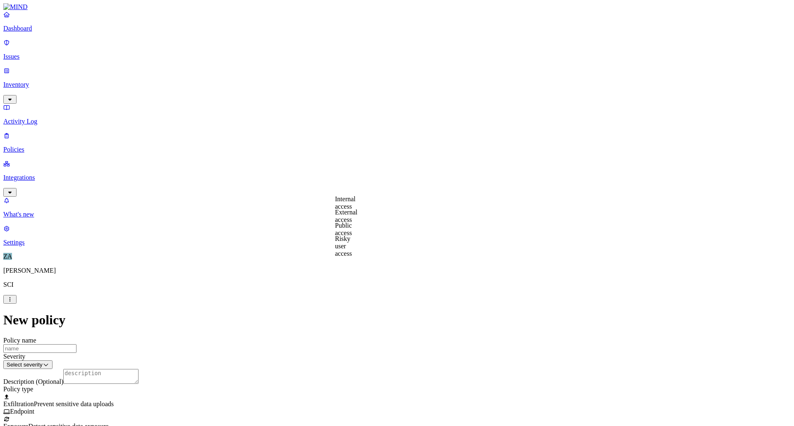
click at [351, 218] on label "External access" at bounding box center [346, 216] width 22 height 14
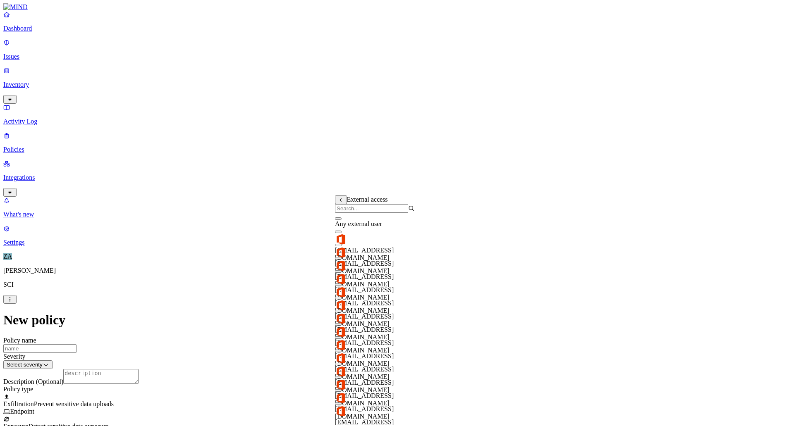
click at [342, 201] on icon at bounding box center [340, 200] width 5 height 4
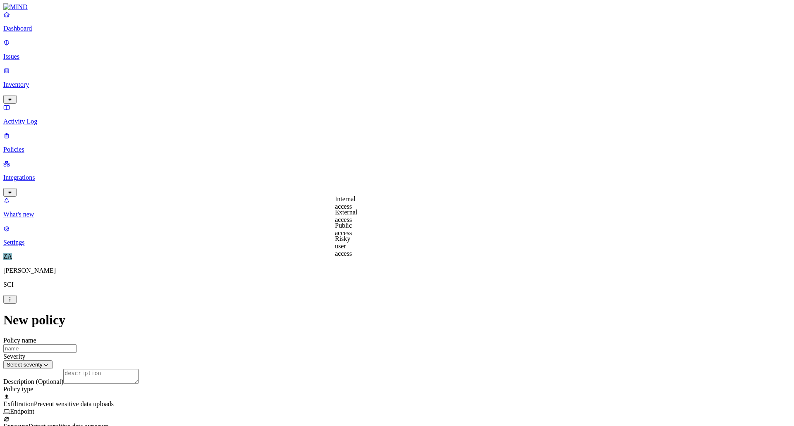
click at [352, 244] on label "Risky user access" at bounding box center [343, 246] width 17 height 22
click at [339, 201] on icon at bounding box center [340, 200] width 5 height 4
click at [351, 230] on label "Public access" at bounding box center [343, 229] width 17 height 14
click at [341, 199] on button at bounding box center [341, 200] width 12 height 9
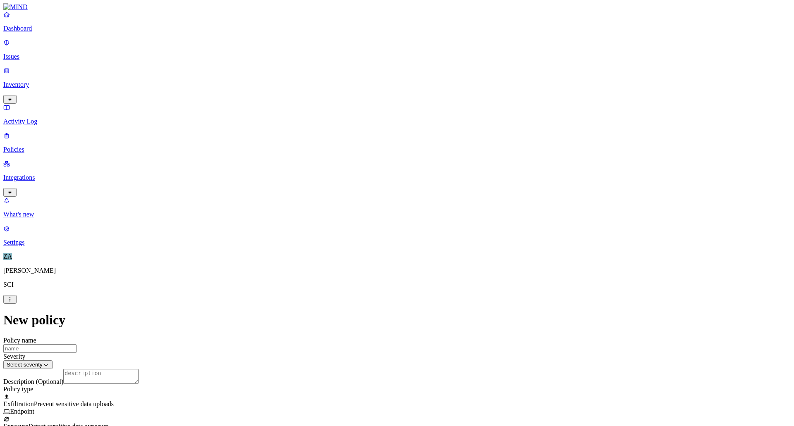
click at [364, 251] on label "Specific application" at bounding box center [349, 251] width 29 height 14
click at [342, 236] on icon at bounding box center [340, 235] width 5 height 4
click at [354, 242] on label "Application type" at bounding box center [350, 237] width 31 height 14
click at [342, 234] on button at bounding box center [341, 234] width 12 height 9
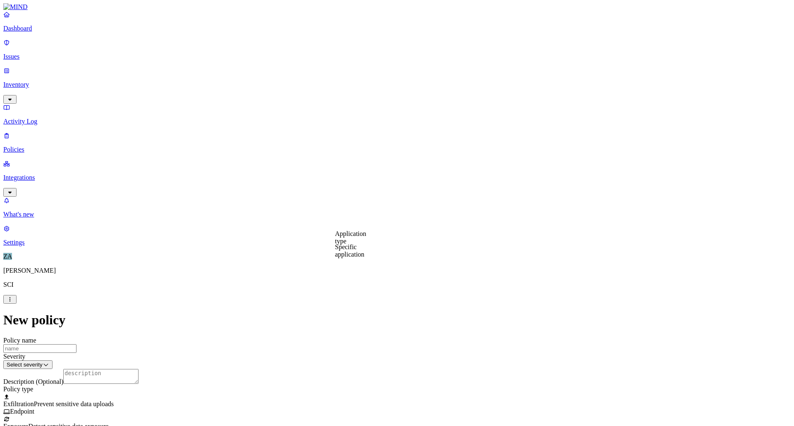
click at [348, 249] on label "Specific application" at bounding box center [349, 251] width 29 height 14
click at [342, 259] on button "button" at bounding box center [338, 258] width 7 height 2
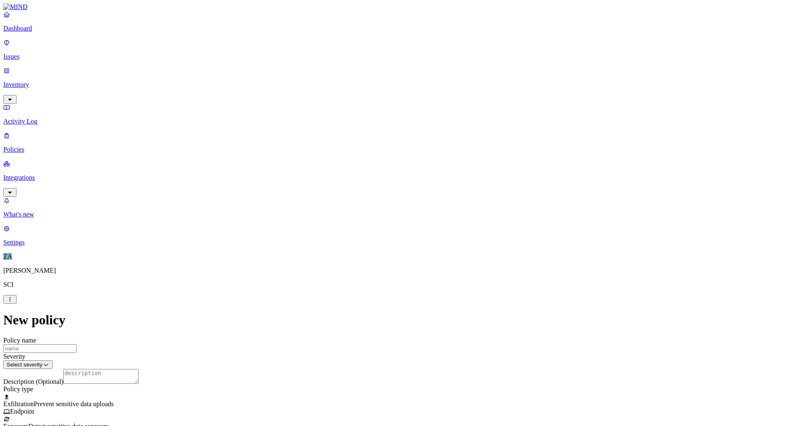
click at [21, 53] on p "Issues" at bounding box center [396, 56] width 787 height 7
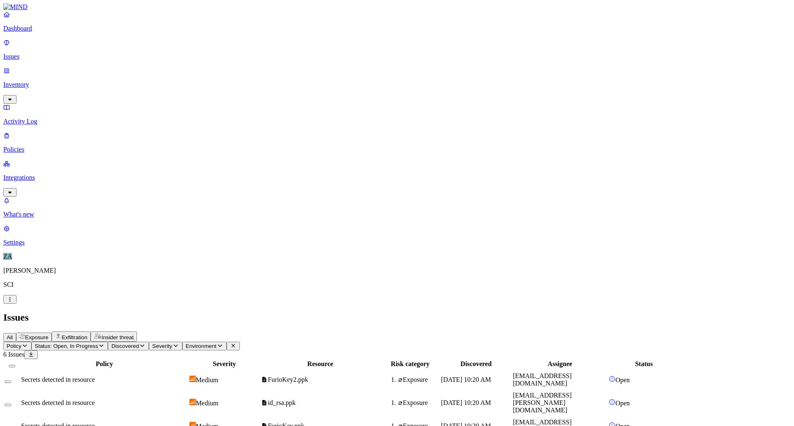
click at [35, 146] on p "Policies" at bounding box center [396, 149] width 787 height 7
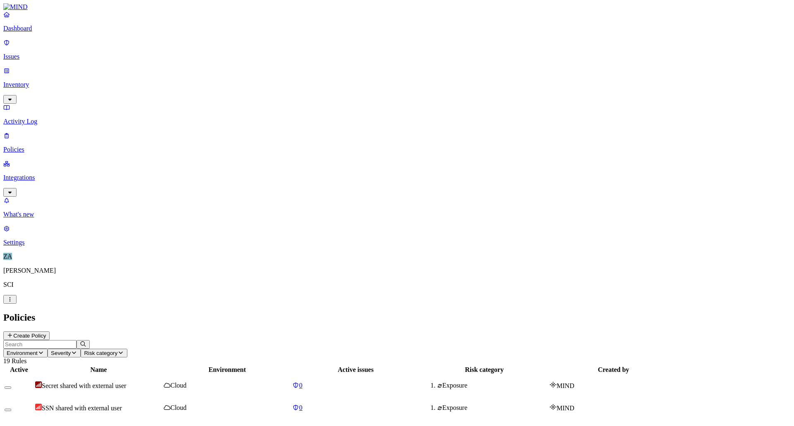
click at [39, 81] on p "Inventory" at bounding box center [396, 84] width 787 height 7
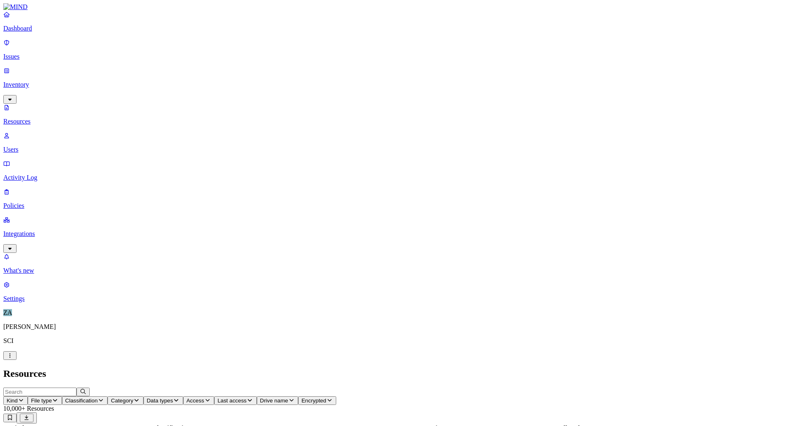
click at [31, 53] on p "Issues" at bounding box center [396, 56] width 787 height 7
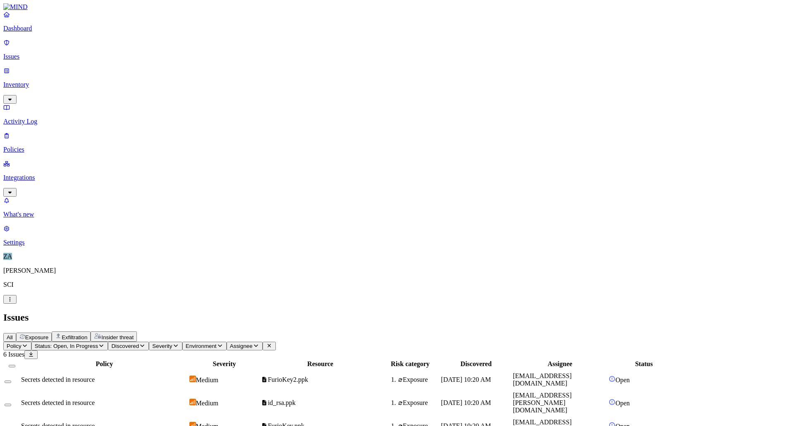
click at [31, 146] on p "Policies" at bounding box center [396, 149] width 787 height 7
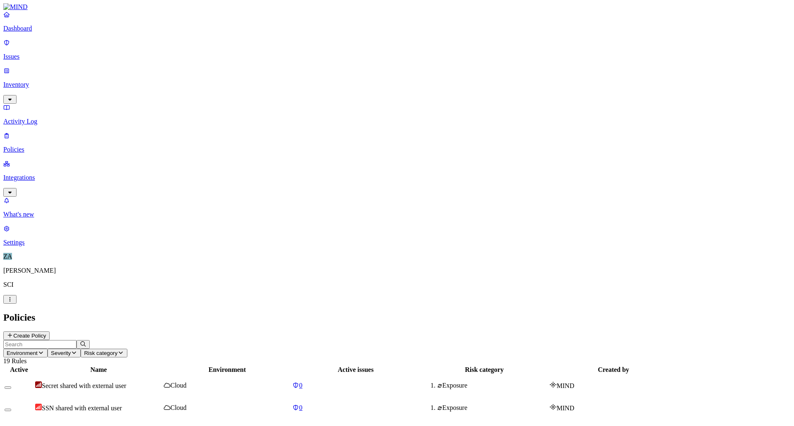
click at [35, 174] on p "Integrations" at bounding box center [396, 177] width 787 height 7
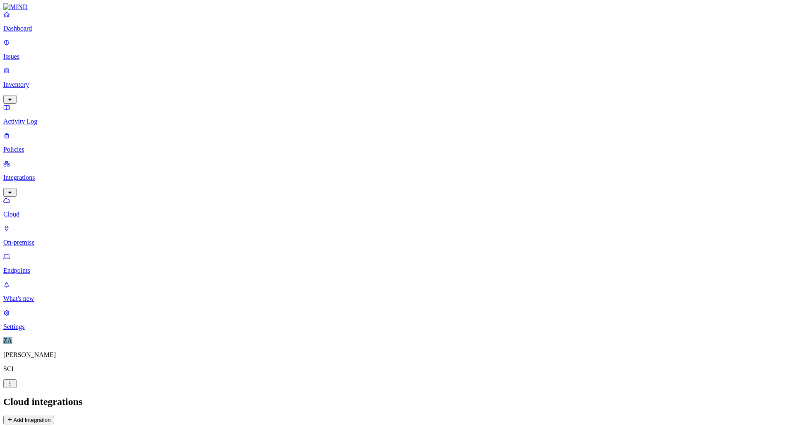
click at [30, 53] on p "Issues" at bounding box center [396, 56] width 787 height 7
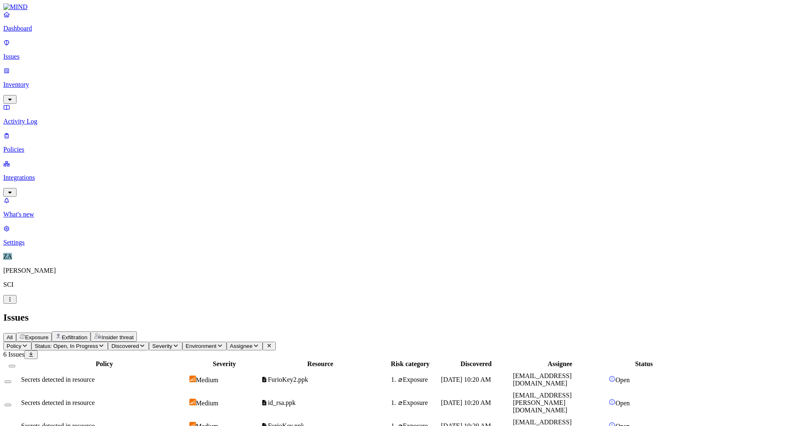
click at [40, 118] on p "Activity Log" at bounding box center [396, 121] width 787 height 7
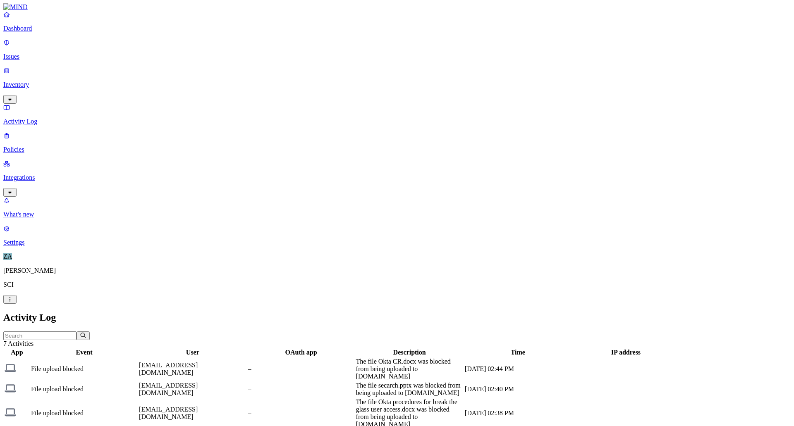
click at [31, 132] on link "Policies" at bounding box center [396, 143] width 787 height 22
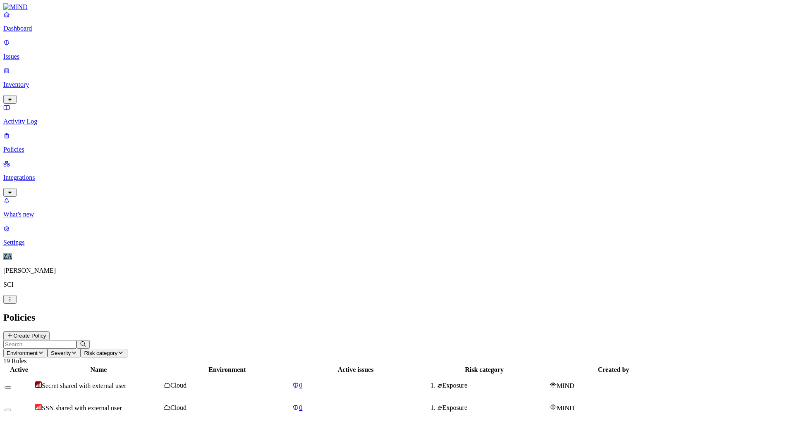
click at [26, 118] on p "Activity Log" at bounding box center [396, 121] width 787 height 7
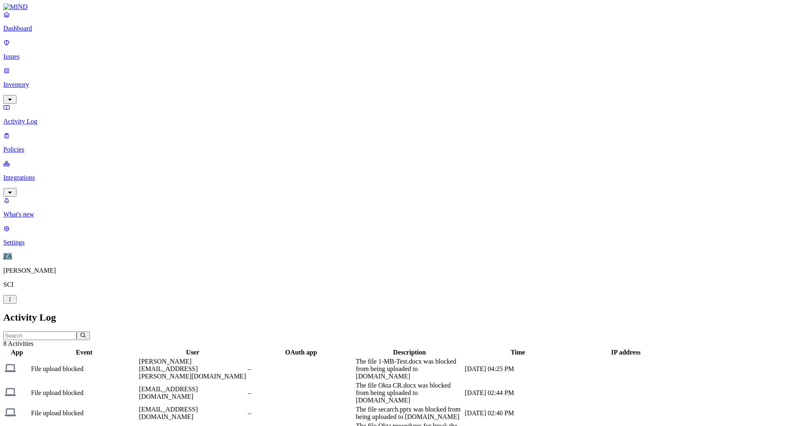
drag, startPoint x: 454, startPoint y: 45, endPoint x: 394, endPoint y: 51, distance: 60.3
click at [294, 356] on div at bounding box center [241, 356] width 106 height 0
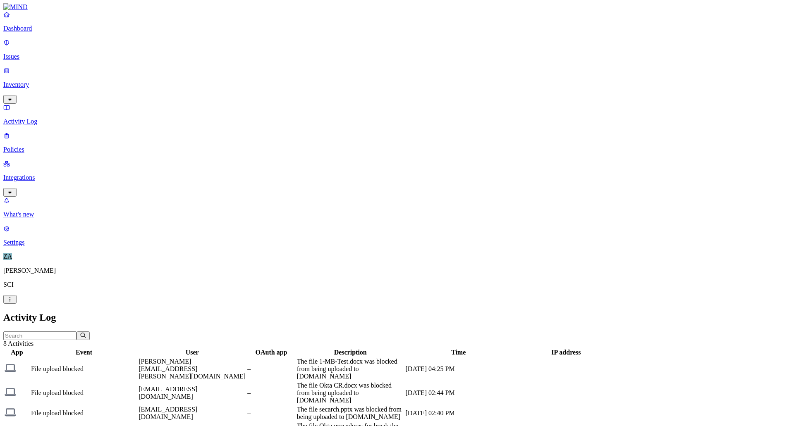
drag, startPoint x: 504, startPoint y: 43, endPoint x: 577, endPoint y: 42, distance: 72.8
click at [477, 356] on div at bounding box center [423, 356] width 107 height 0
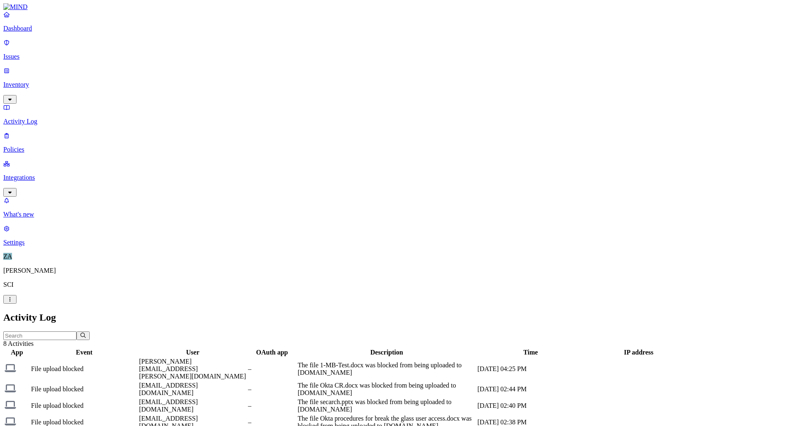
click at [296, 358] on td "–" at bounding box center [272, 369] width 49 height 23
click at [411, 348] on div "App Event User OAuth app Description Time IP address File upload blocked [PERSO…" at bounding box center [396, 423] width 787 height 150
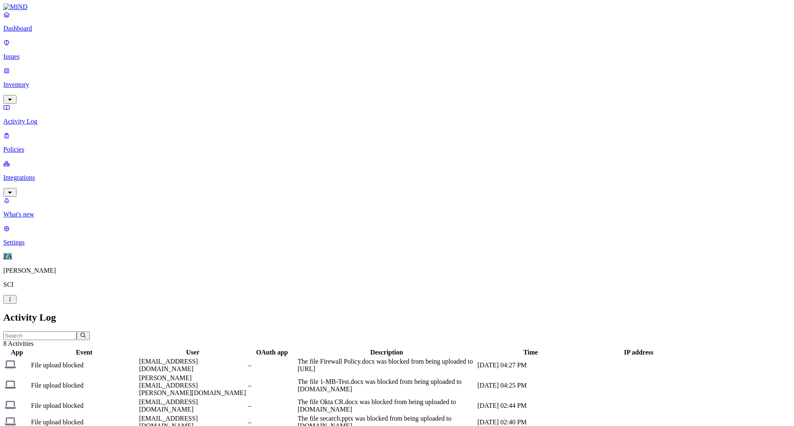
click at [10, 133] on icon at bounding box center [6, 135] width 7 height 5
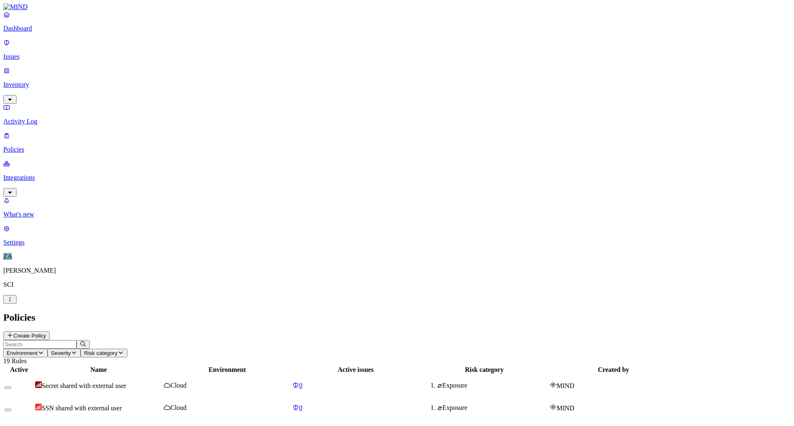
click at [42, 174] on p "Integrations" at bounding box center [396, 177] width 787 height 7
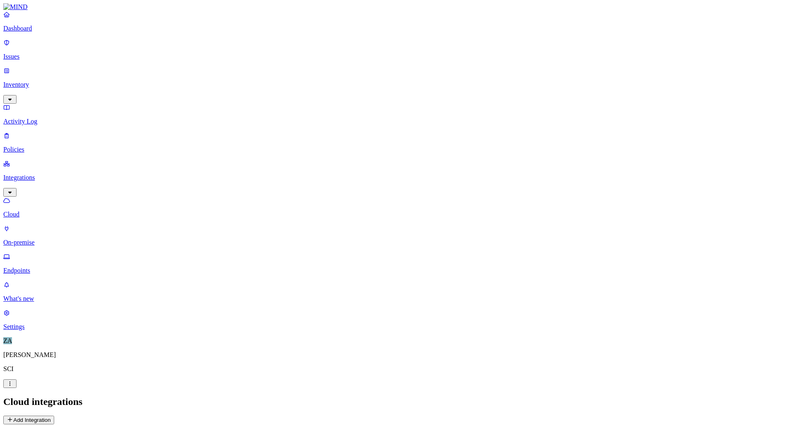
click at [30, 331] on p "Settings" at bounding box center [396, 326] width 787 height 7
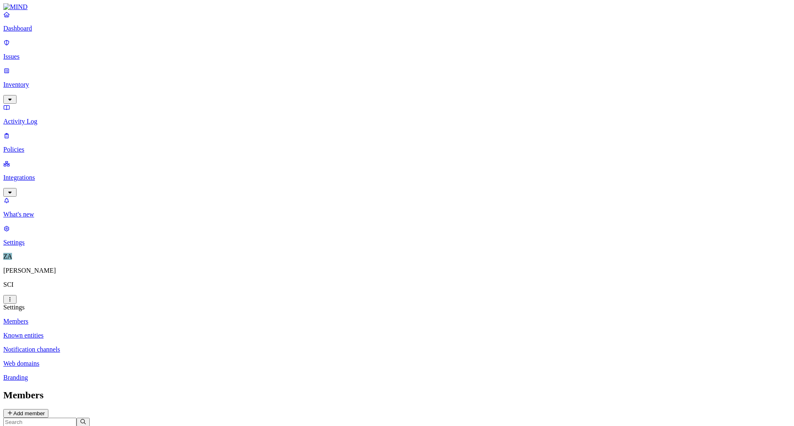
click at [111, 318] on nav "Members Known entities Notification channels Web domains Branding" at bounding box center [396, 350] width 787 height 64
click at [111, 374] on p "Branding" at bounding box center [396, 377] width 787 height 7
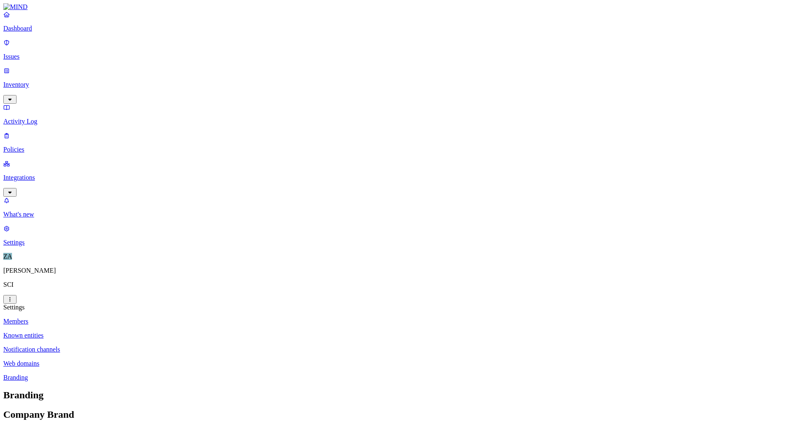
type input "SCI Security"
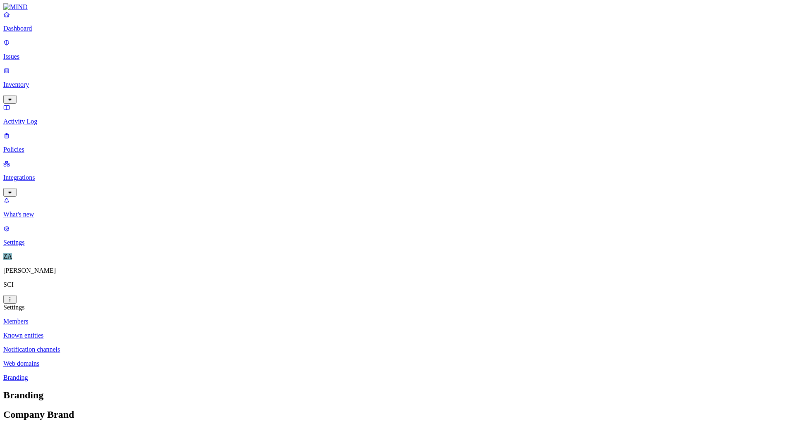
click at [136, 360] on p "Web domains" at bounding box center [396, 363] width 787 height 7
click at [123, 346] on p "Notification channels" at bounding box center [396, 349] width 787 height 7
click at [124, 332] on p "Known entities" at bounding box center [396, 335] width 787 height 7
click at [122, 318] on p "Members" at bounding box center [396, 321] width 787 height 7
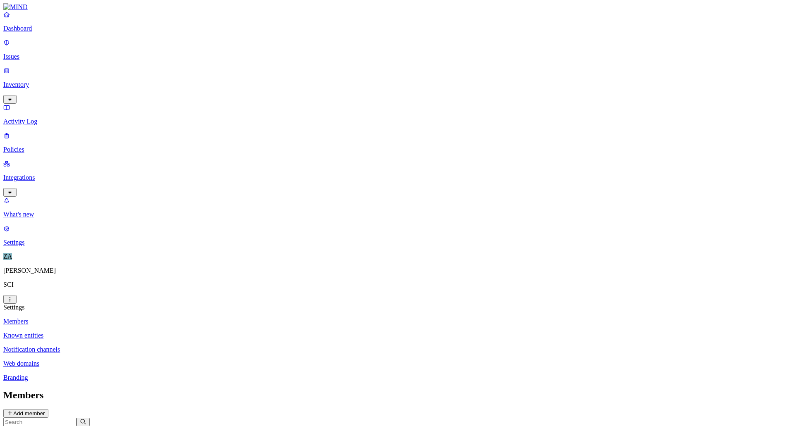
click at [126, 332] on p "Known entities" at bounding box center [396, 335] width 787 height 7
click at [129, 346] on p "Notification channels" at bounding box center [396, 349] width 787 height 7
click at [116, 360] on p "Web domains" at bounding box center [396, 363] width 787 height 7
click at [115, 374] on p "Branding" at bounding box center [396, 377] width 787 height 7
type input "SCI Security"
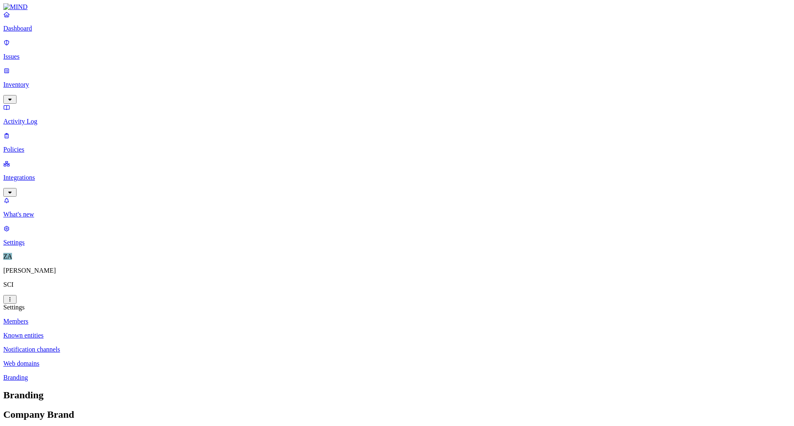
click at [127, 346] on link "Notification channels" at bounding box center [396, 349] width 787 height 7
click at [128, 318] on div "Members Known entities Notification channels Web domains Branding" at bounding box center [396, 350] width 787 height 64
click at [128, 332] on p "Known entities" at bounding box center [396, 335] width 787 height 7
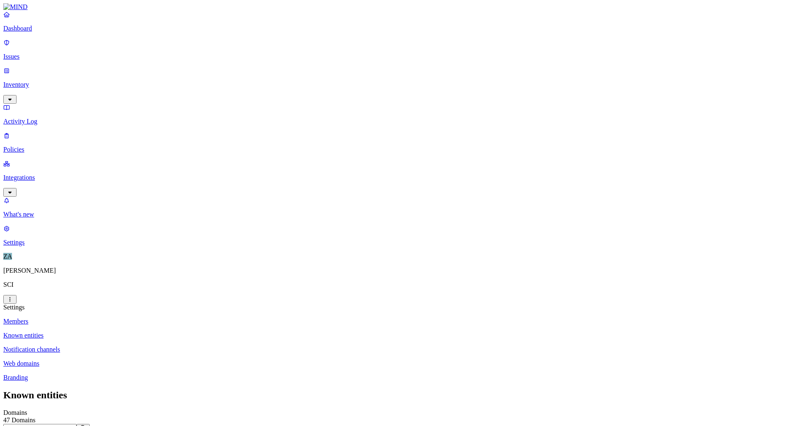
click at [139, 346] on p "Notification channels" at bounding box center [396, 349] width 787 height 7
click at [130, 360] on p "Web domains" at bounding box center [396, 363] width 787 height 7
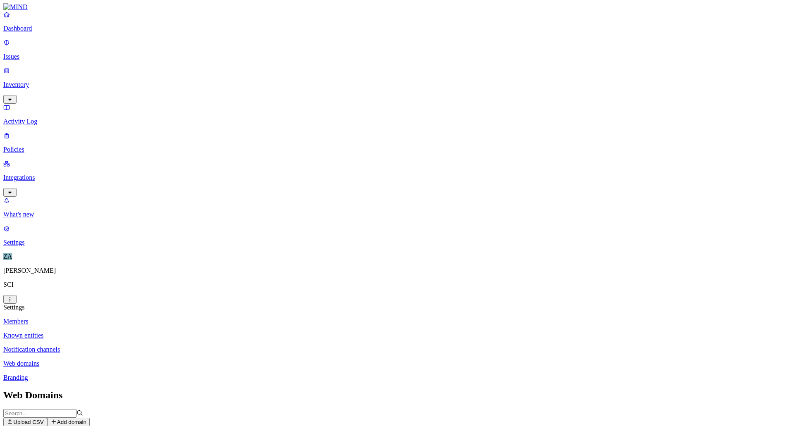
click at [98, 374] on link "Branding" at bounding box center [396, 377] width 787 height 7
click at [26, 53] on p "Issues" at bounding box center [396, 56] width 787 height 7
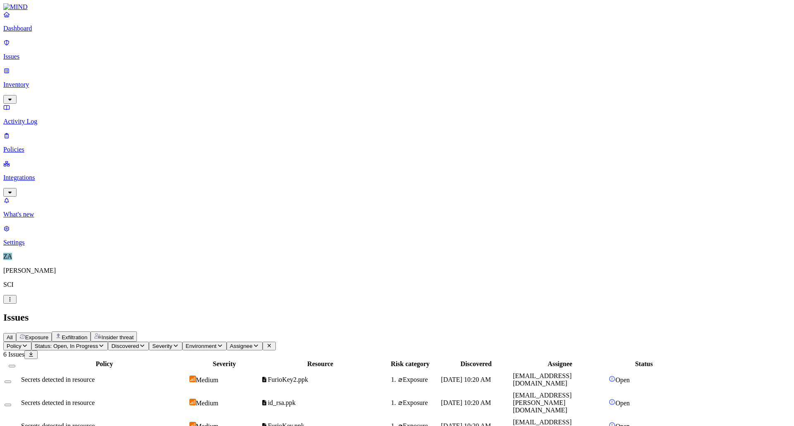
click at [39, 32] on p "Dashboard" at bounding box center [396, 28] width 787 height 7
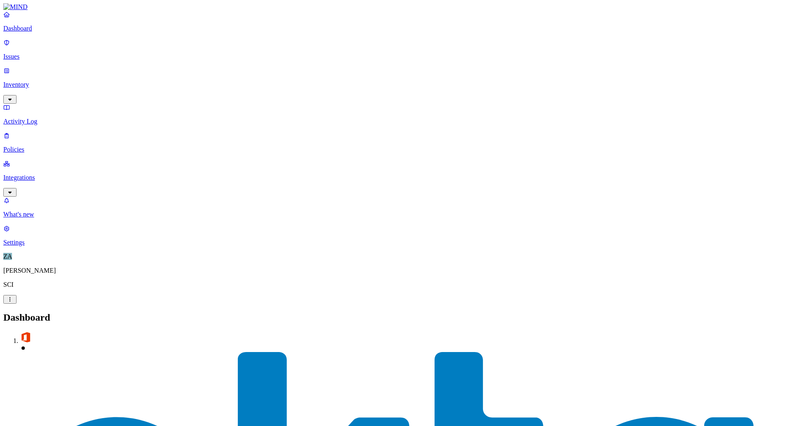
click at [56, 53] on p "Issues" at bounding box center [396, 56] width 787 height 7
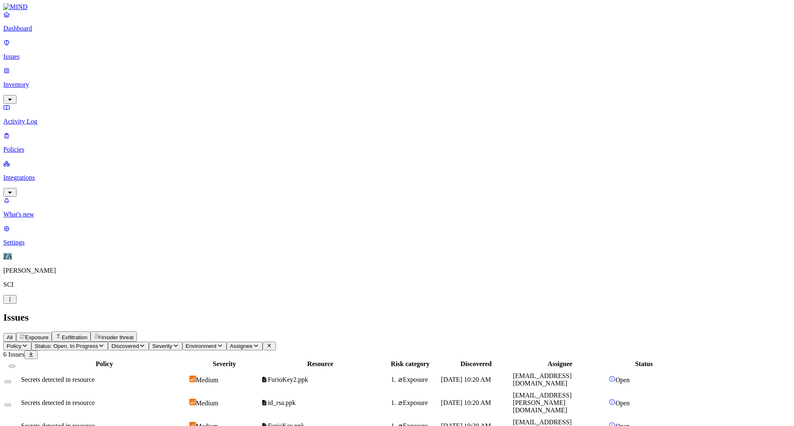
click at [48, 81] on p "Inventory" at bounding box center [396, 84] width 787 height 7
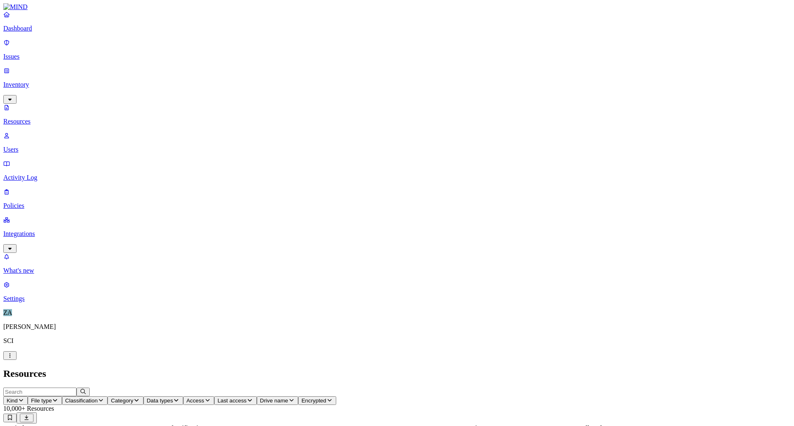
click at [40, 146] on p "Users" at bounding box center [396, 149] width 787 height 7
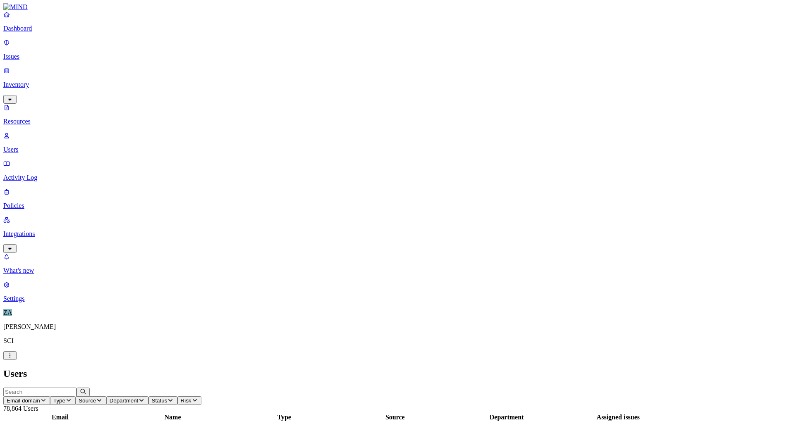
click at [34, 174] on p "Activity Log" at bounding box center [396, 177] width 787 height 7
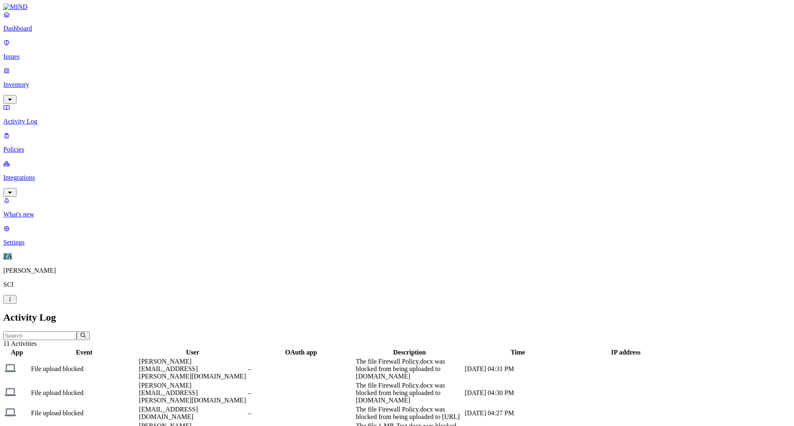
click at [225, 312] on h2 "Activity Log" at bounding box center [396, 317] width 787 height 11
click at [34, 118] on p "Activity Log" at bounding box center [396, 121] width 787 height 7
click at [22, 46] on link "Issues" at bounding box center [396, 50] width 787 height 22
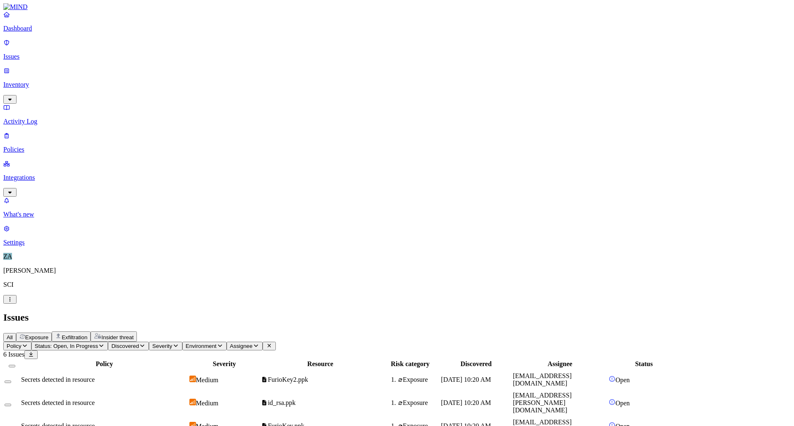
click at [37, 32] on p "Dashboard" at bounding box center [396, 28] width 787 height 7
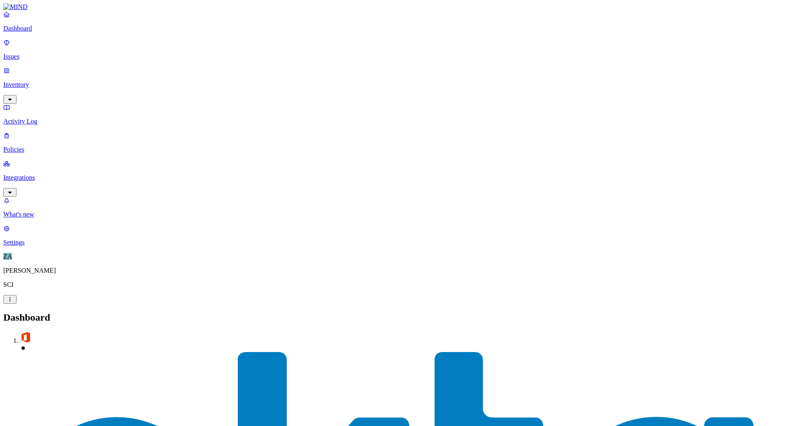
click at [32, 53] on p "Issues" at bounding box center [396, 56] width 787 height 7
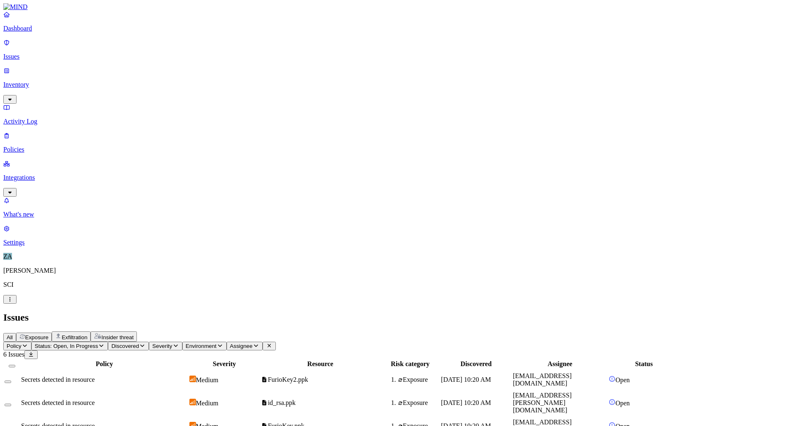
click at [34, 67] on link "Inventory" at bounding box center [396, 85] width 787 height 36
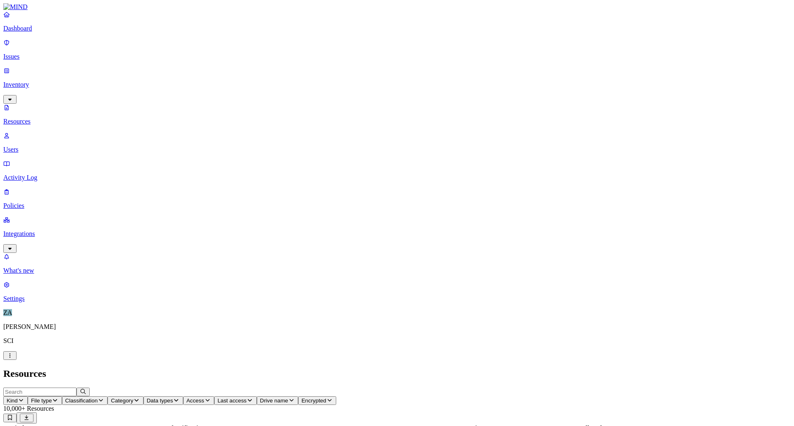
click at [31, 53] on p "Issues" at bounding box center [396, 56] width 787 height 7
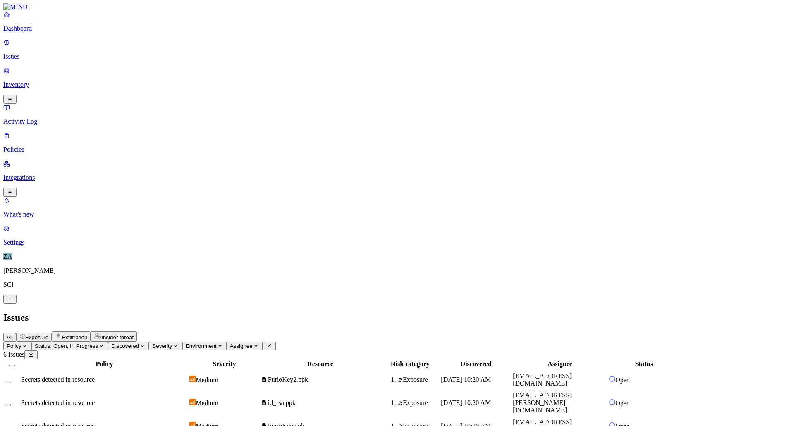
click at [29, 132] on link "Policies" at bounding box center [396, 143] width 787 height 22
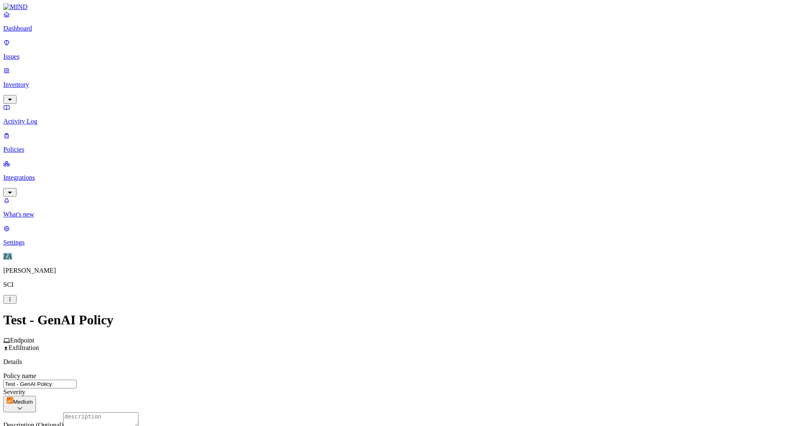
scroll to position [124, 0]
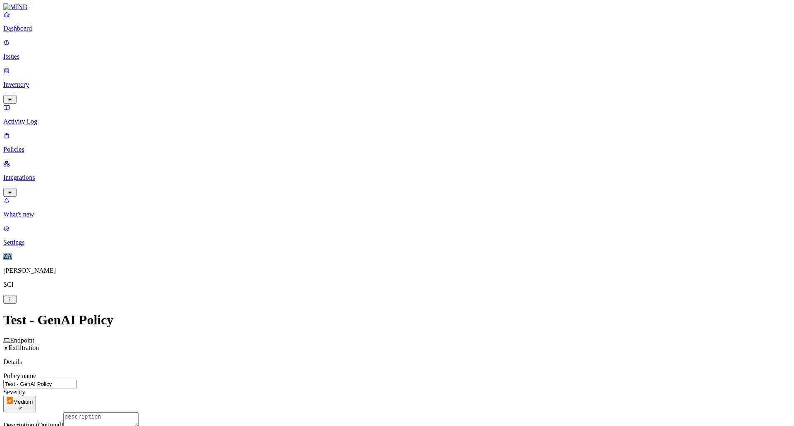
scroll to position [289, 0]
click at [377, 210] on html "Dashboard Issues Inventory Activity Log Policies Integrations What's new 1 Sett…" at bounding box center [397, 421] width 794 height 842
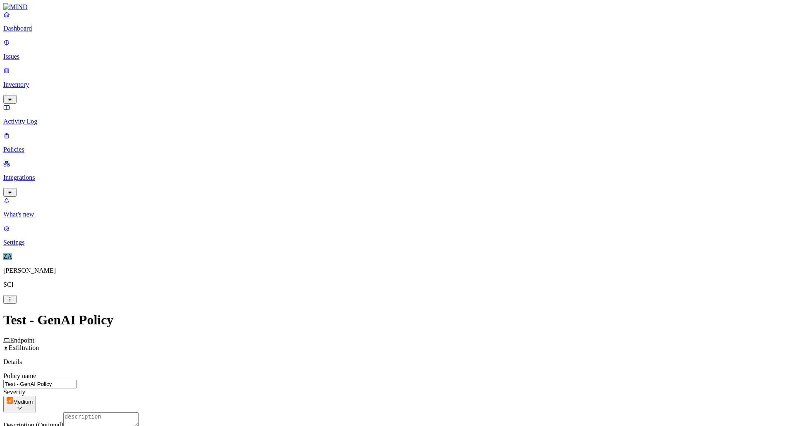
click at [25, 118] on p "Activity Log" at bounding box center [396, 121] width 787 height 7
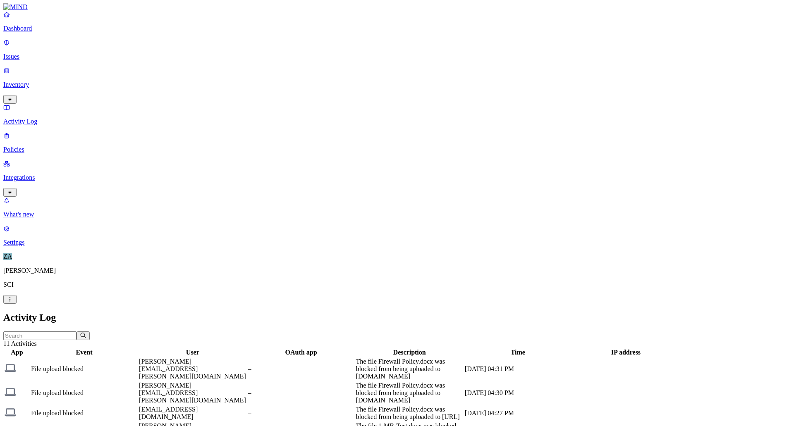
click at [36, 174] on p "Integrations" at bounding box center [396, 177] width 787 height 7
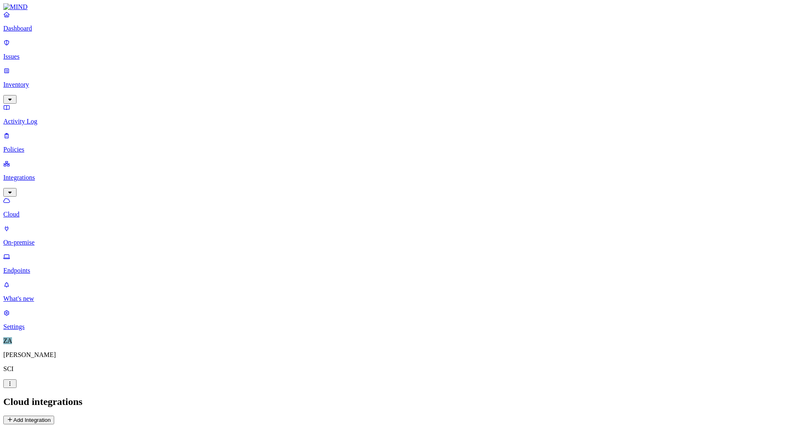
click at [32, 81] on p "Inventory" at bounding box center [396, 84] width 787 height 7
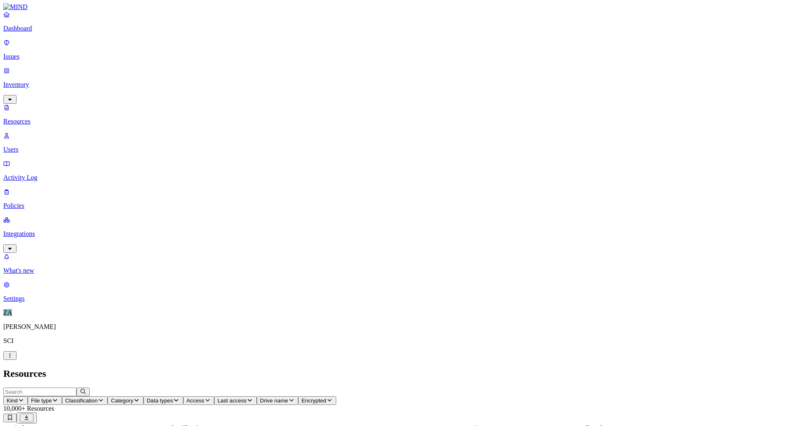
click at [252, 399] on icon "button" at bounding box center [250, 400] width 4 height 2
click at [408, 55] on div "Last 7 days" at bounding box center [408, 60] width 0 height 22
click at [278, 398] on span "Last access: Last 7 days" at bounding box center [248, 401] width 60 height 6
click at [408, 41] on div "All" at bounding box center [408, 44] width 0 height 7
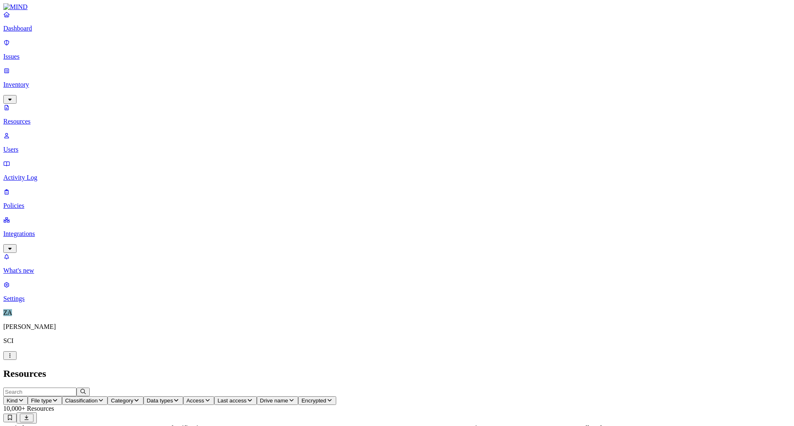
click at [98, 398] on span "Classification" at bounding box center [81, 401] width 33 height 6
click at [251, 95] on img at bounding box center [251, 98] width 7 height 7
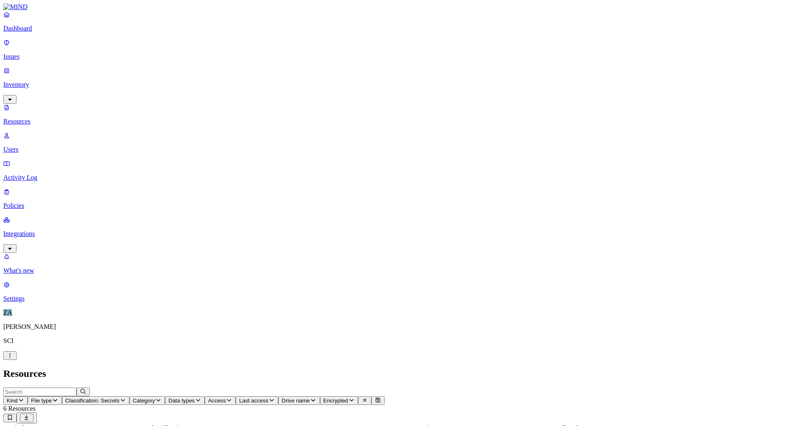
click at [28, 53] on p "Issues" at bounding box center [396, 56] width 787 height 7
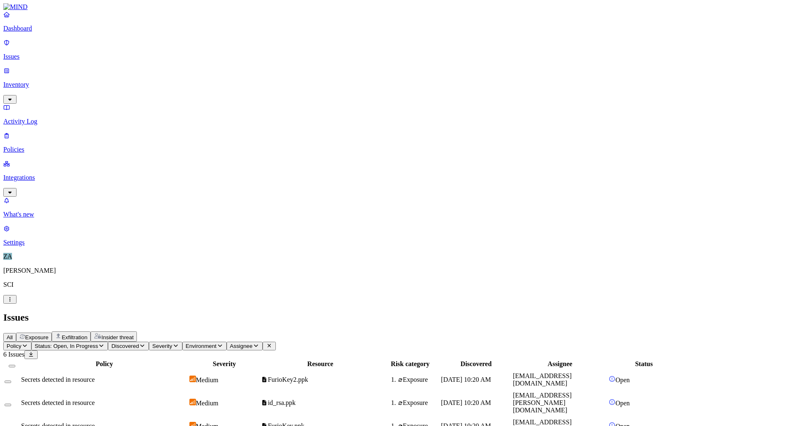
click at [28, 32] on p "Dashboard" at bounding box center [396, 28] width 787 height 7
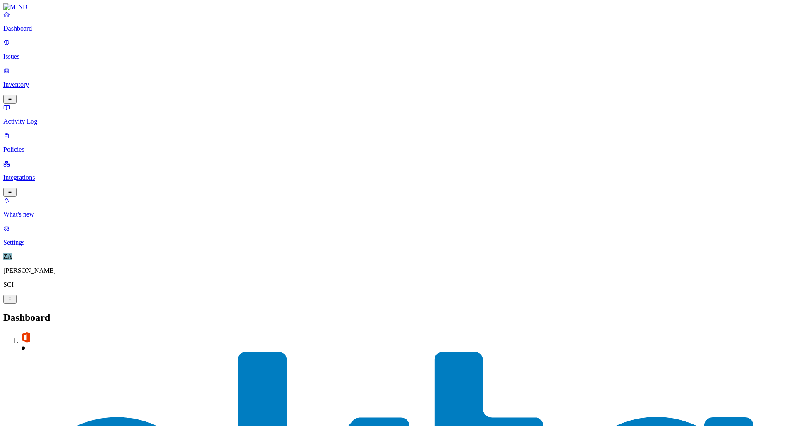
click at [29, 53] on p "Issues" at bounding box center [396, 56] width 787 height 7
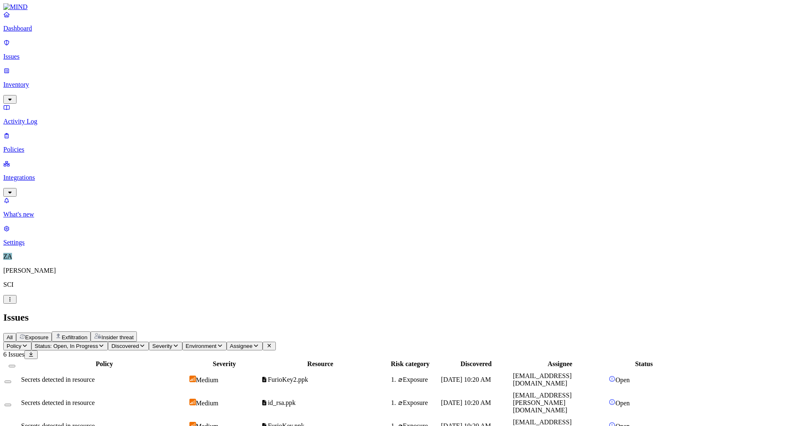
click at [31, 118] on p "Activity Log" at bounding box center [396, 121] width 787 height 7
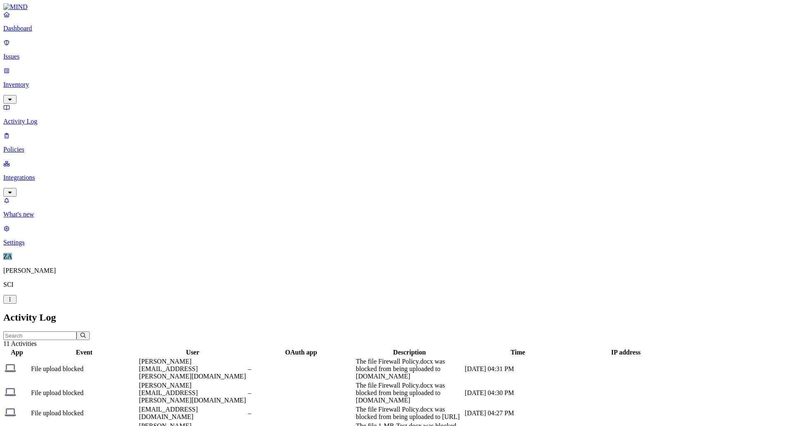
drag, startPoint x: 563, startPoint y: 43, endPoint x: 644, endPoint y: 39, distance: 81.2
click at [544, 356] on div at bounding box center [490, 356] width 107 height 0
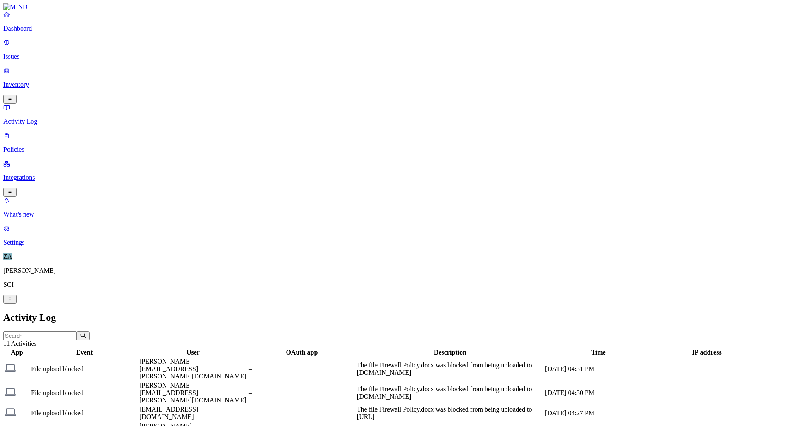
drag, startPoint x: 454, startPoint y: 43, endPoint x: 390, endPoint y: 50, distance: 65.3
click at [290, 356] on div at bounding box center [237, 356] width 107 height 0
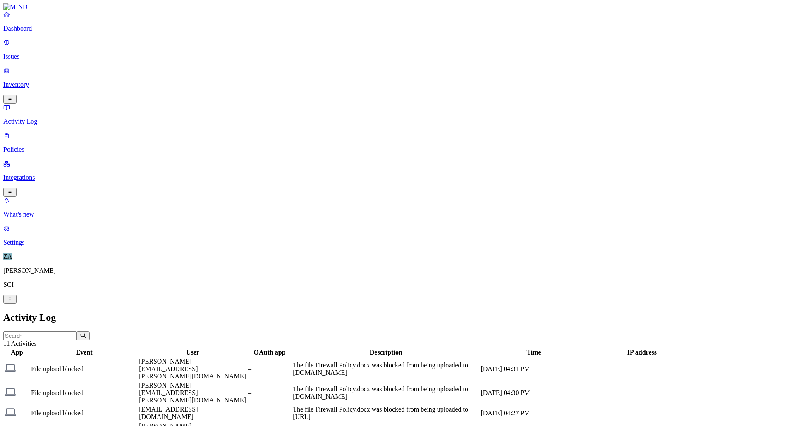
drag, startPoint x: 578, startPoint y: 38, endPoint x: 613, endPoint y: 42, distance: 35.3
click at [514, 356] on div at bounding box center [421, 356] width 186 height 0
click at [587, 349] on div "Time" at bounding box center [533, 352] width 106 height 7
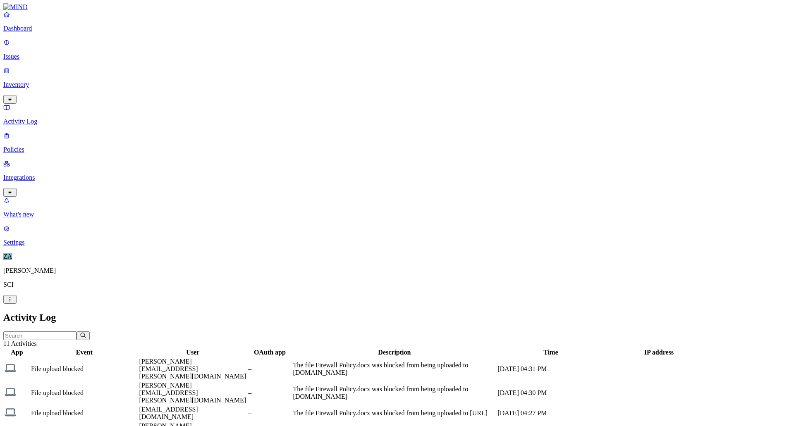
click at [32, 118] on p "Activity Log" at bounding box center [396, 121] width 787 height 7
click at [22, 32] on p "Dashboard" at bounding box center [396, 28] width 787 height 7
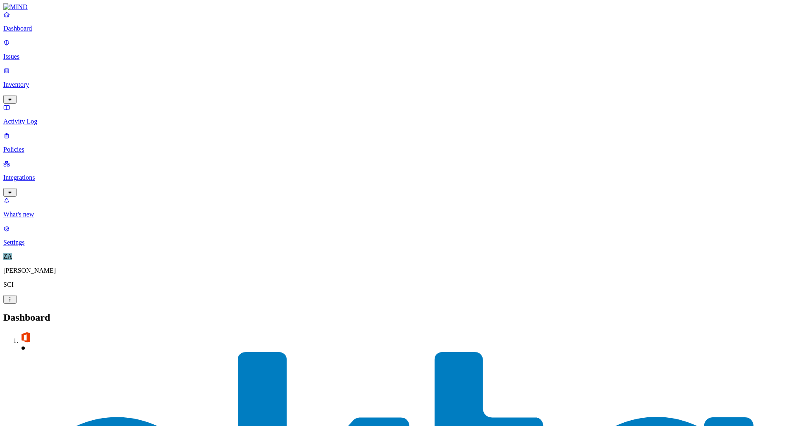
click button "Prevention"
click td "[DOMAIN_NAME]"
click div "[EMAIL_ADDRESS][DOMAIN_NAME]"
click div "[DOMAIN_NAME]"
click p "Issues"
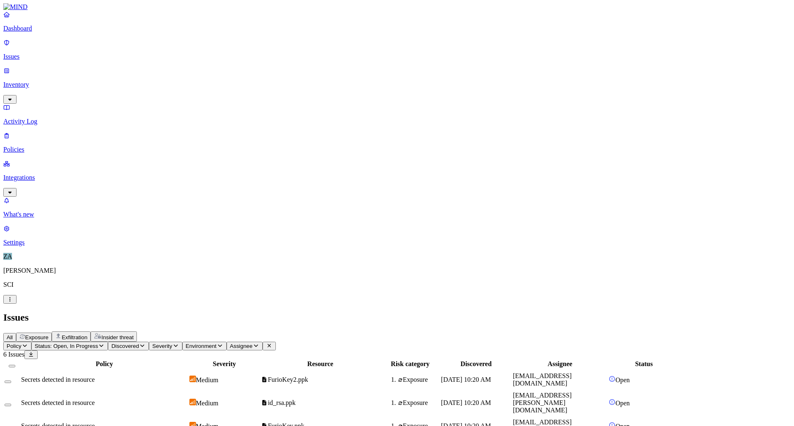
click p "Activity Log"
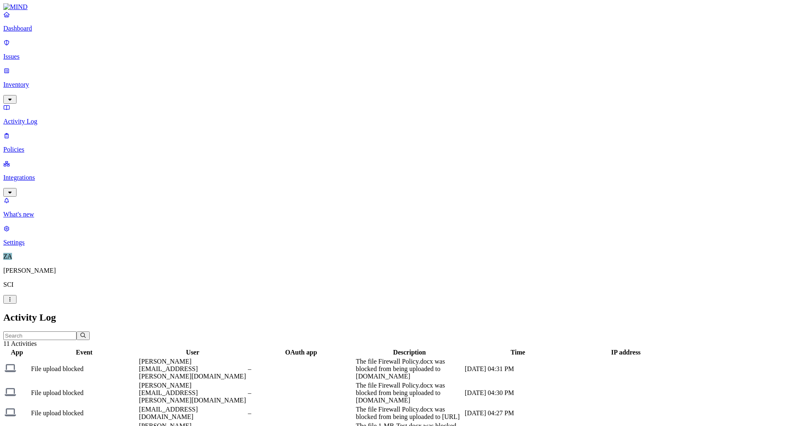
drag, startPoint x: 454, startPoint y: 42, endPoint x: 399, endPoint y: 50, distance: 56.0
click div
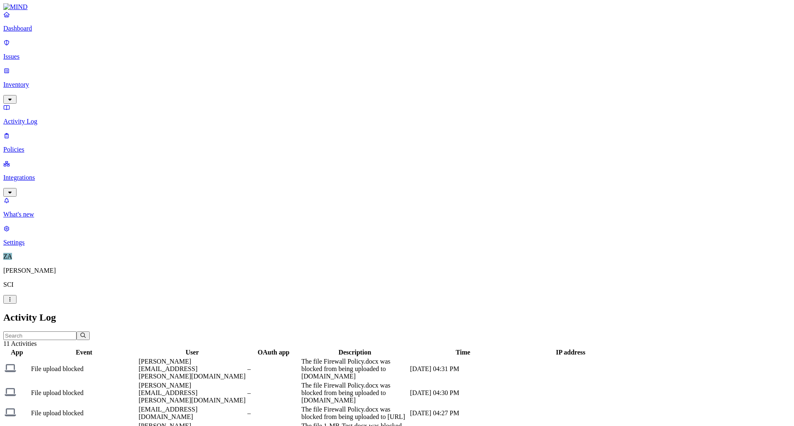
drag, startPoint x: 509, startPoint y: 45, endPoint x: 552, endPoint y: 44, distance: 43.8
click div
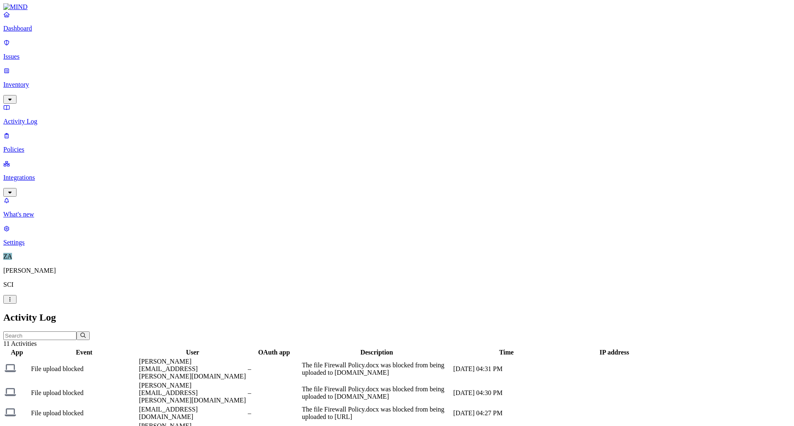
click p "Issues"
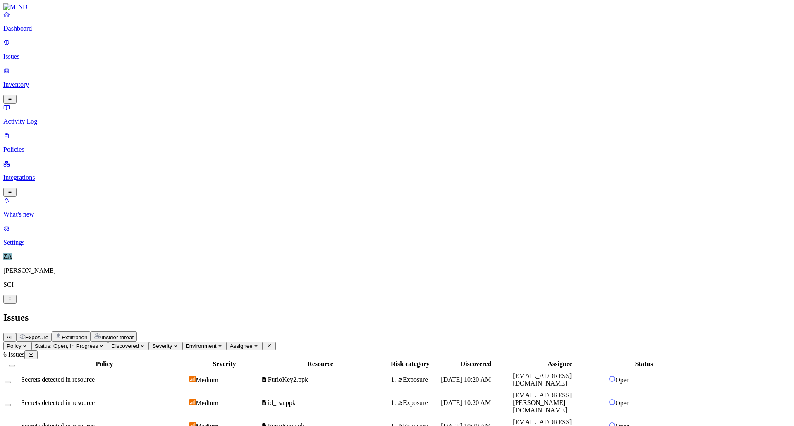
click span "Exfiltration"
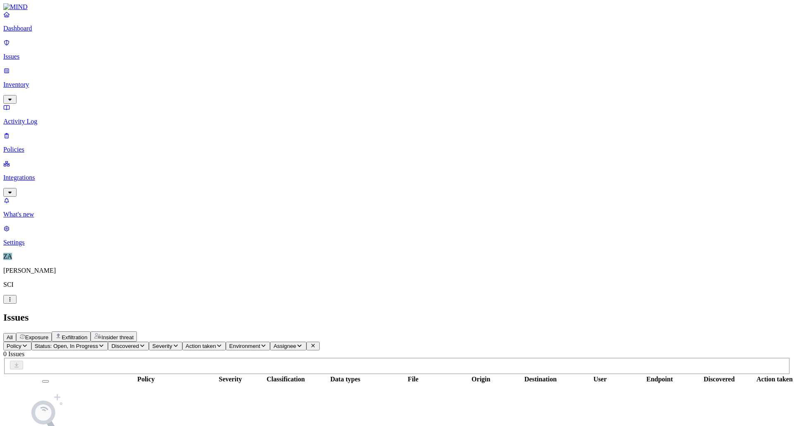
click button "Exposure"
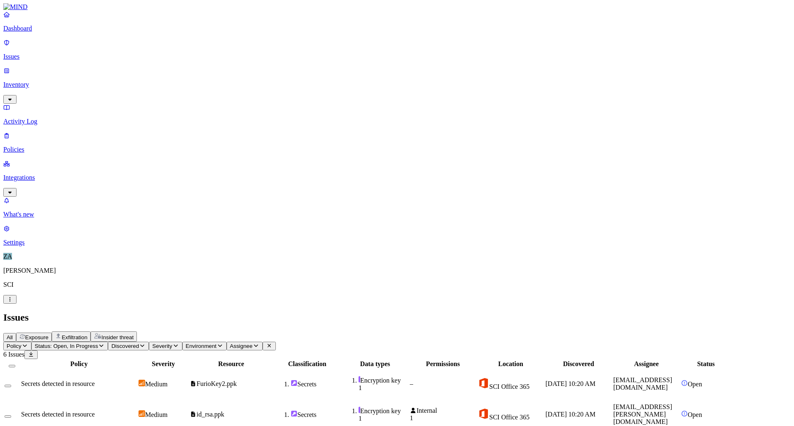
click span "All"
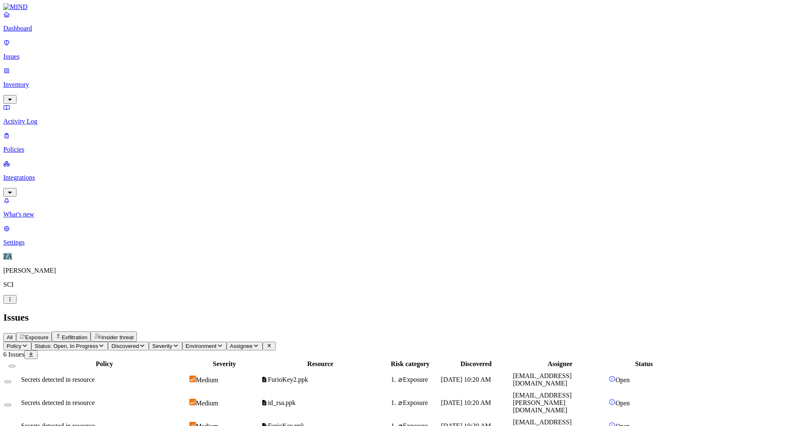
click p "Activity Log"
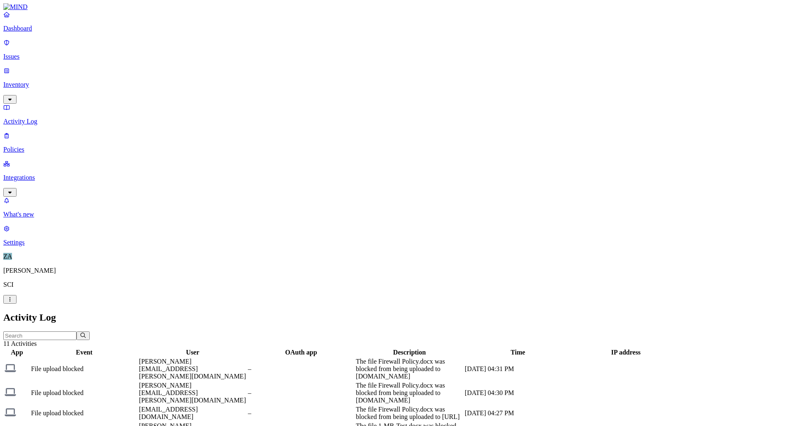
click p "Policies"
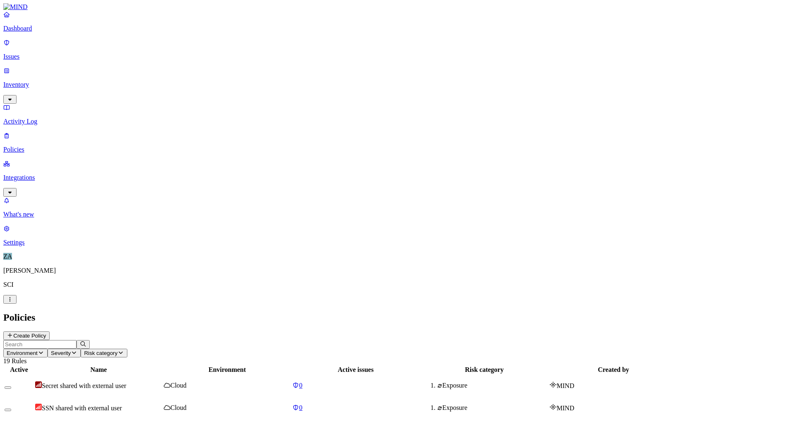
click link "Integrations"
